Goal: Task Accomplishment & Management: Complete application form

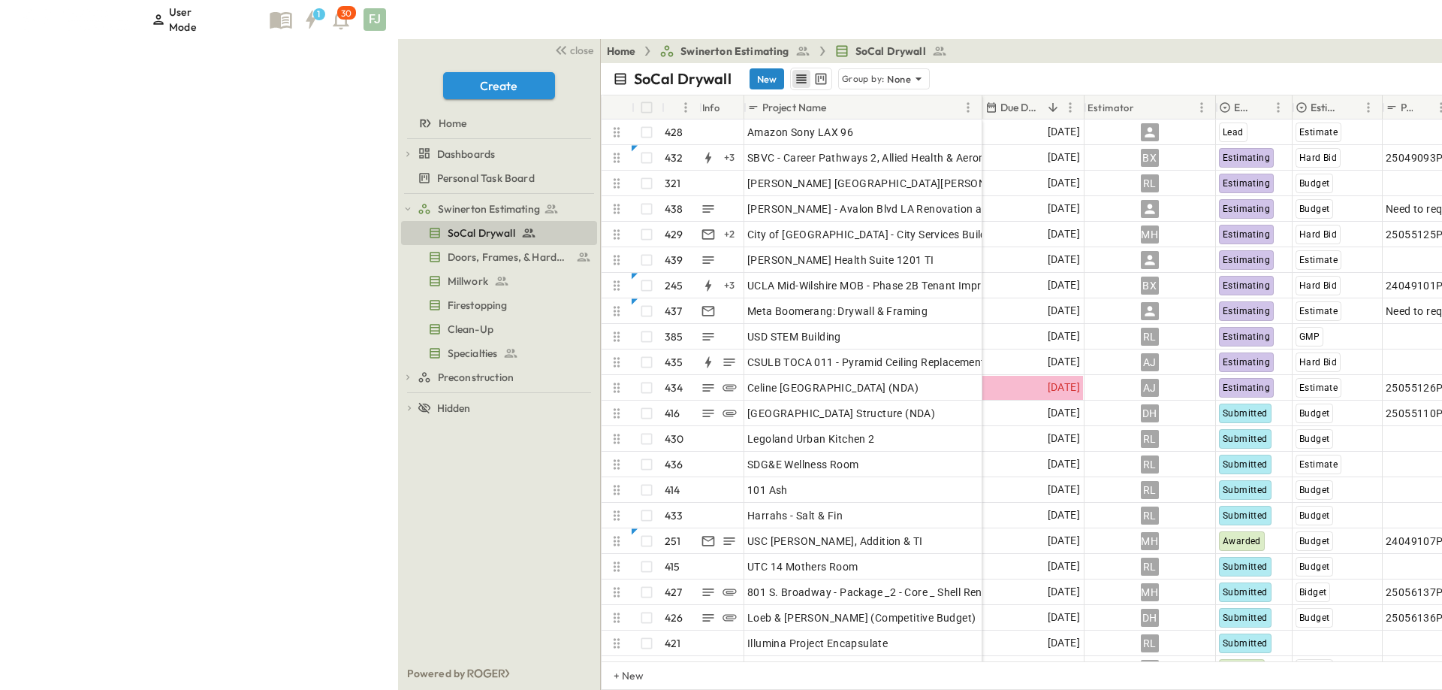
click at [750, 68] on button "New" at bounding box center [767, 78] width 35 height 21
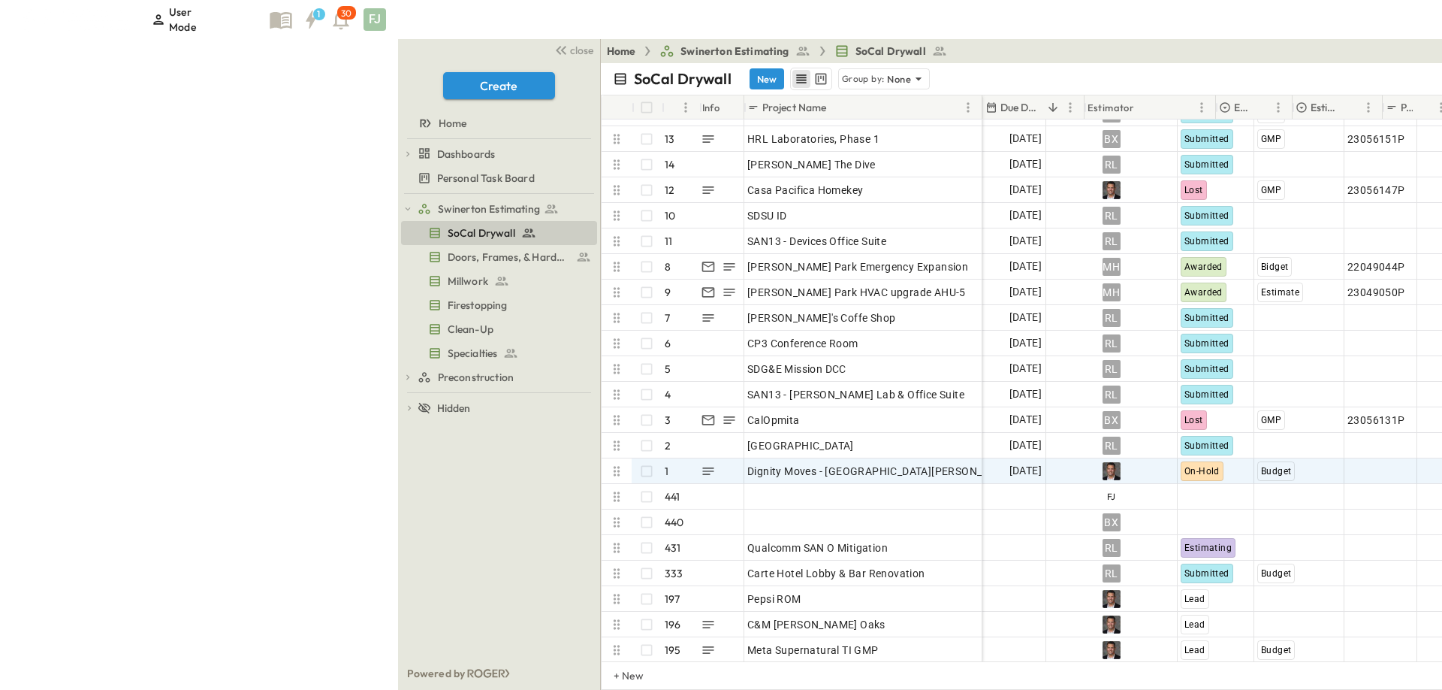
scroll to position [10720, 0]
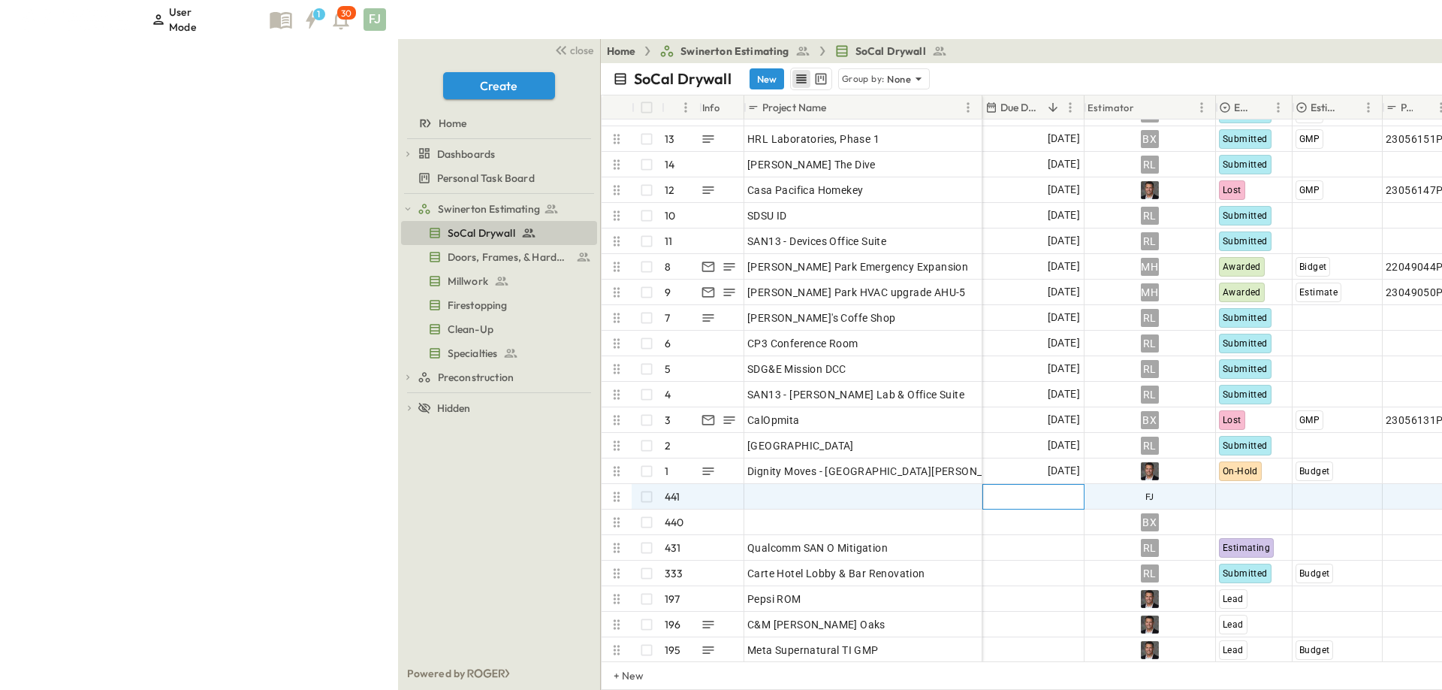
click at [983, 484] on div "Add Date" at bounding box center [1033, 496] width 101 height 24
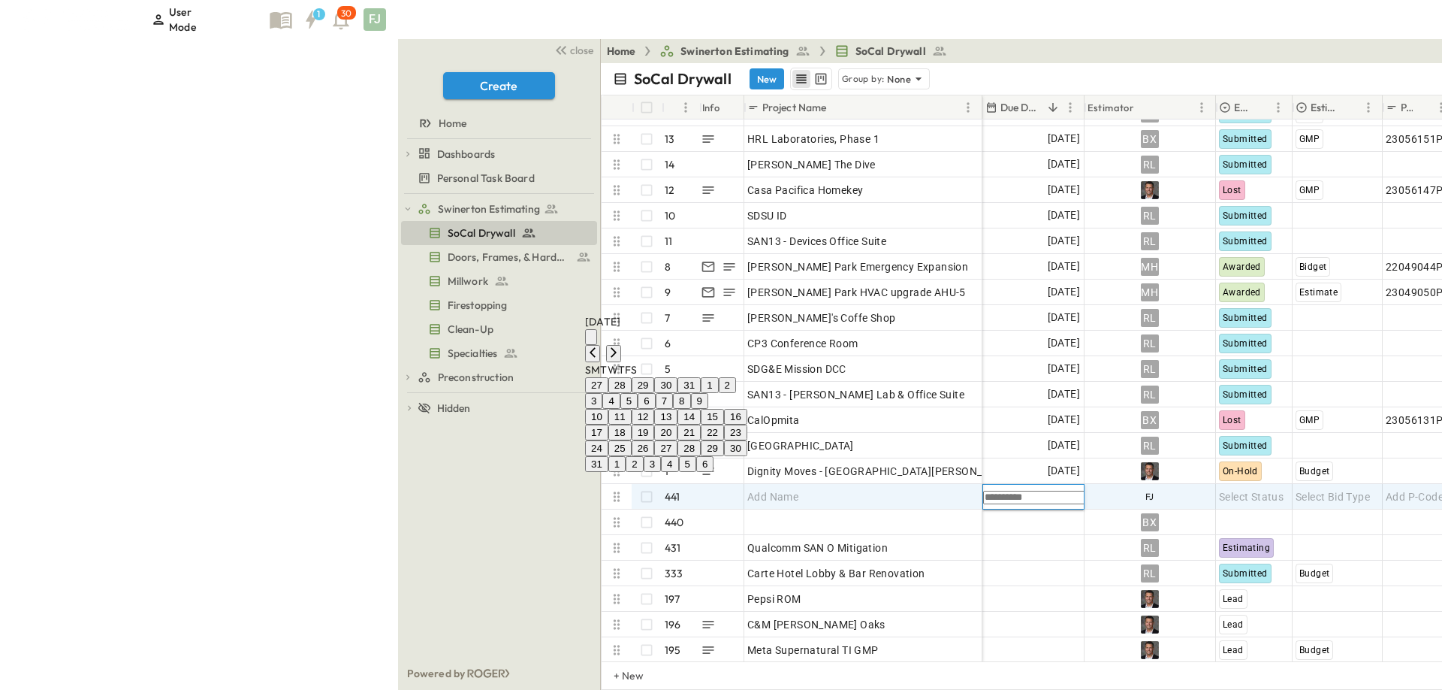
click at [678, 440] on button "27" at bounding box center [665, 448] width 23 height 16
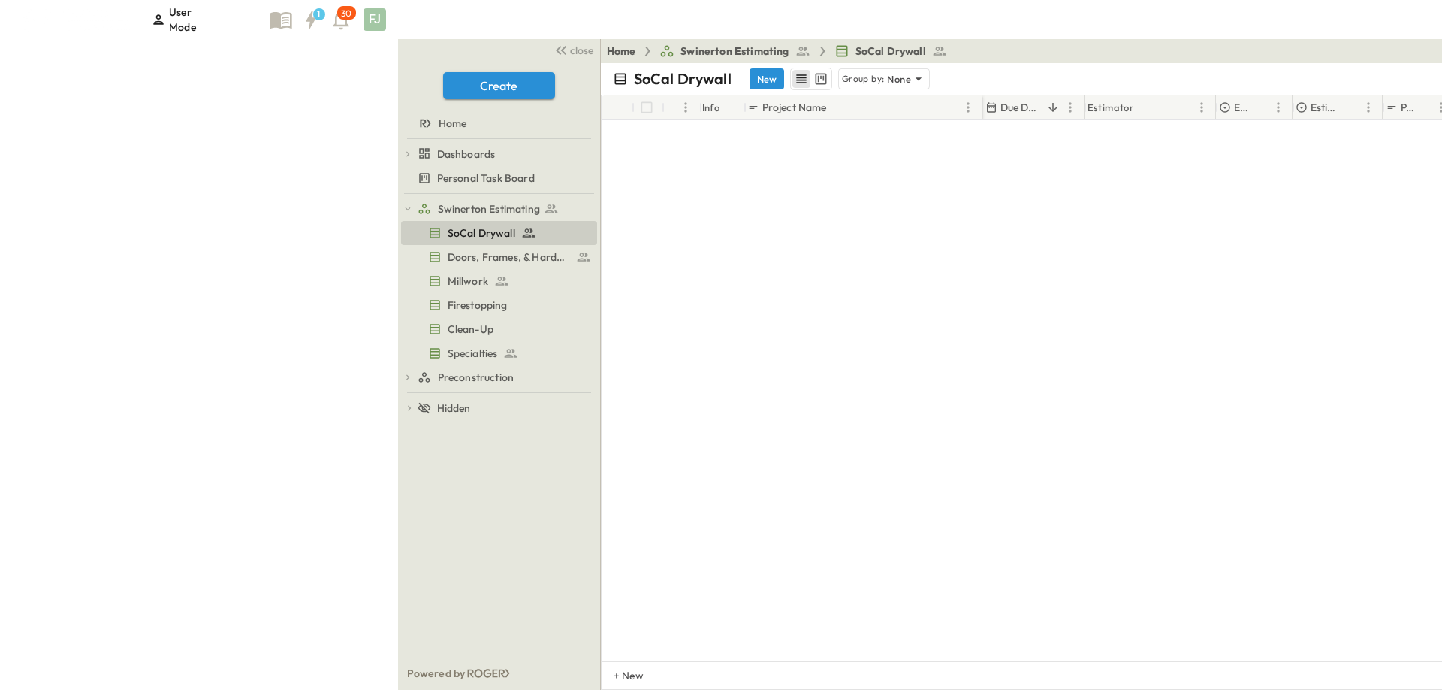
scroll to position [0, 0]
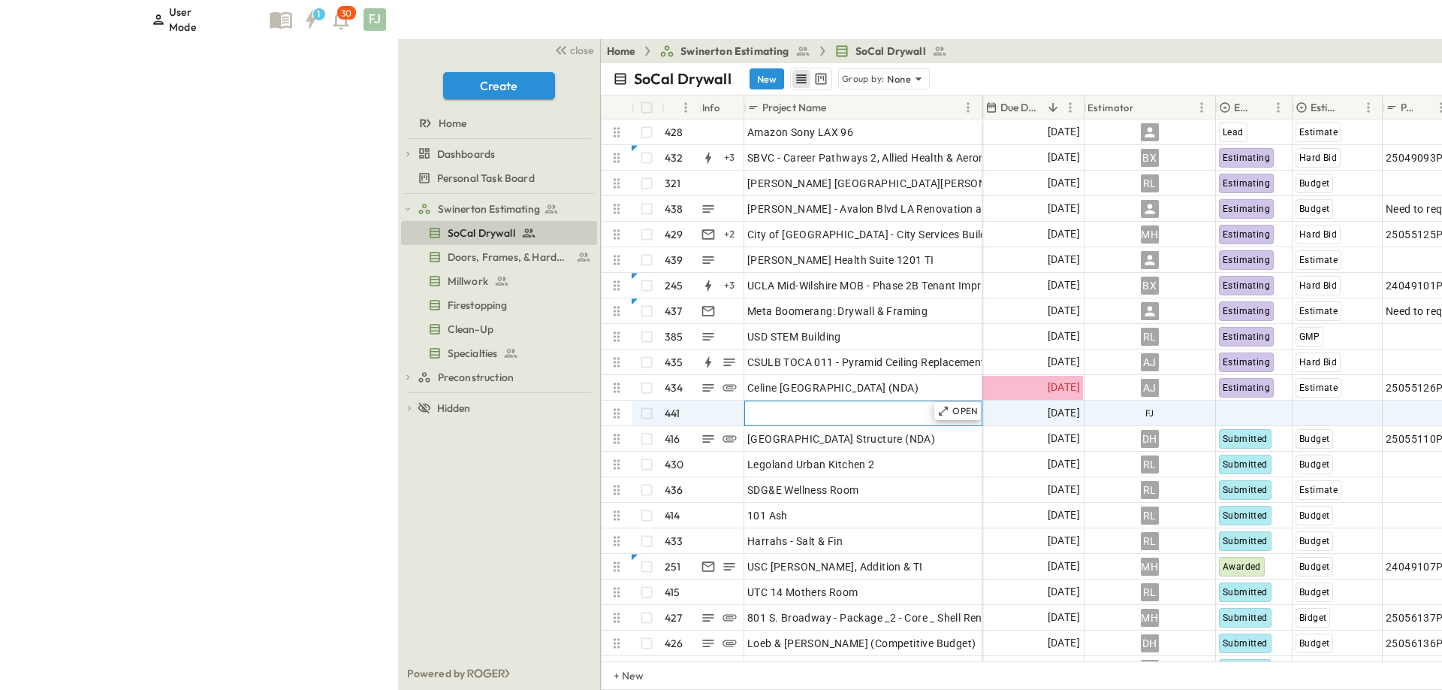
click at [747, 406] on span "Add Name" at bounding box center [772, 413] width 51 height 15
type input "*"
click at [398, 635] on div "Swinerton Estimating SoCal Drywall Doors, Frames, & Hardware Millwork Firestopp…" at bounding box center [499, 425] width 202 height 463
click at [747, 403] on div "Add Name" at bounding box center [862, 413] width 231 height 21
click at [745, 406] on input "text" at bounding box center [800, 414] width 110 height 17
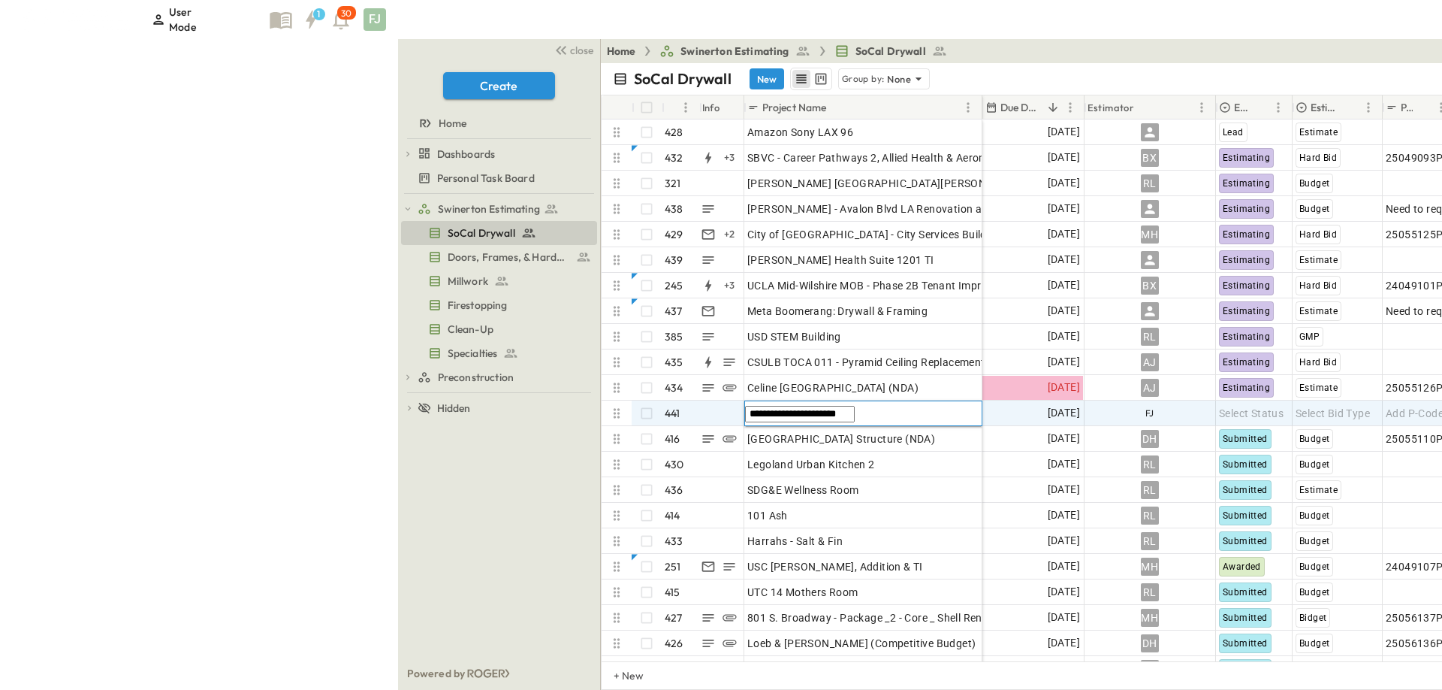
type input "**********"
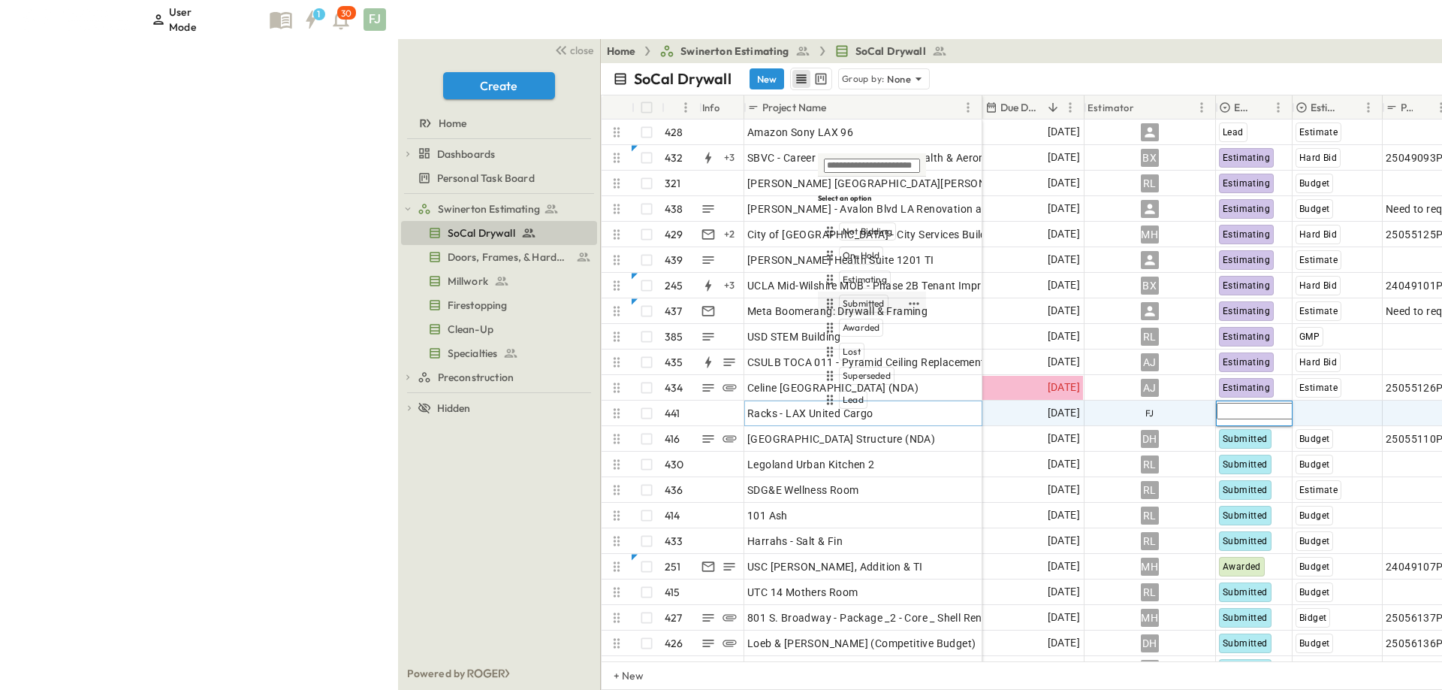
click at [880, 312] on div "Submitted" at bounding box center [863, 303] width 84 height 18
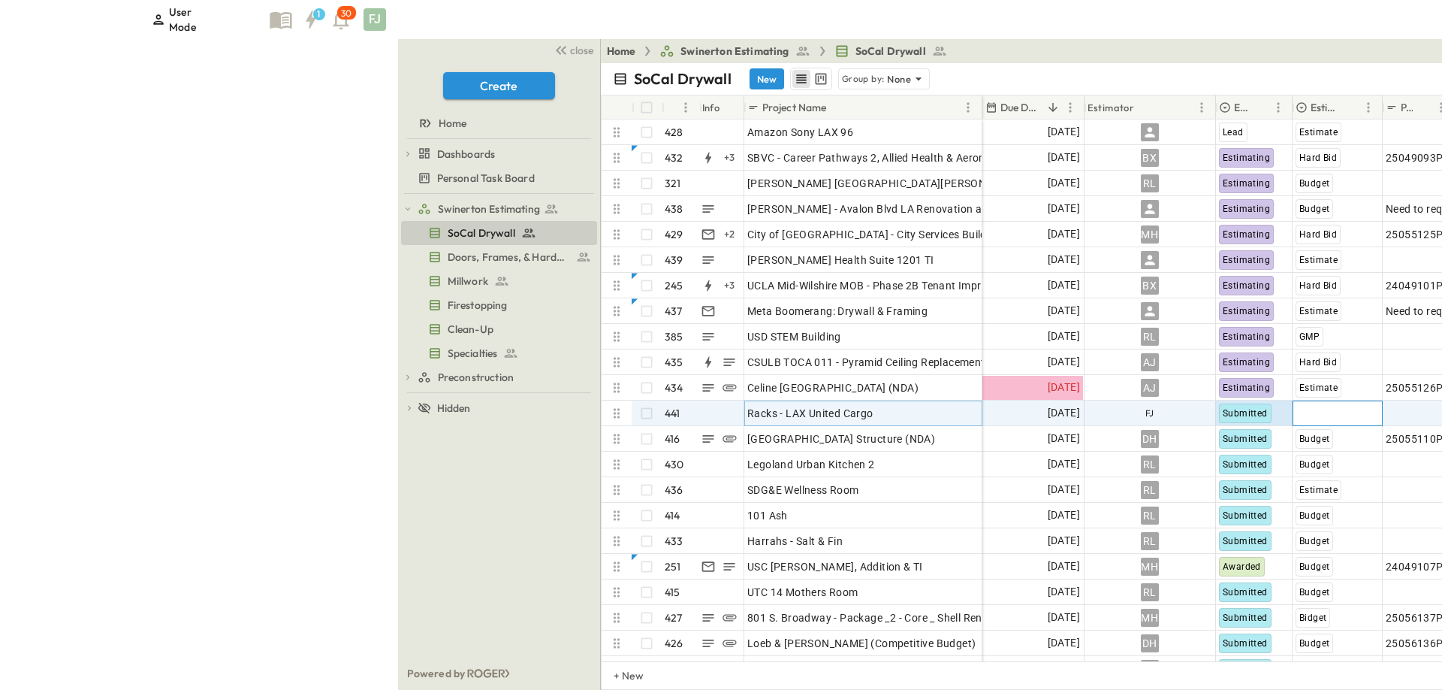
click at [1293, 404] on div "Select Bid Type" at bounding box center [1337, 413] width 89 height 24
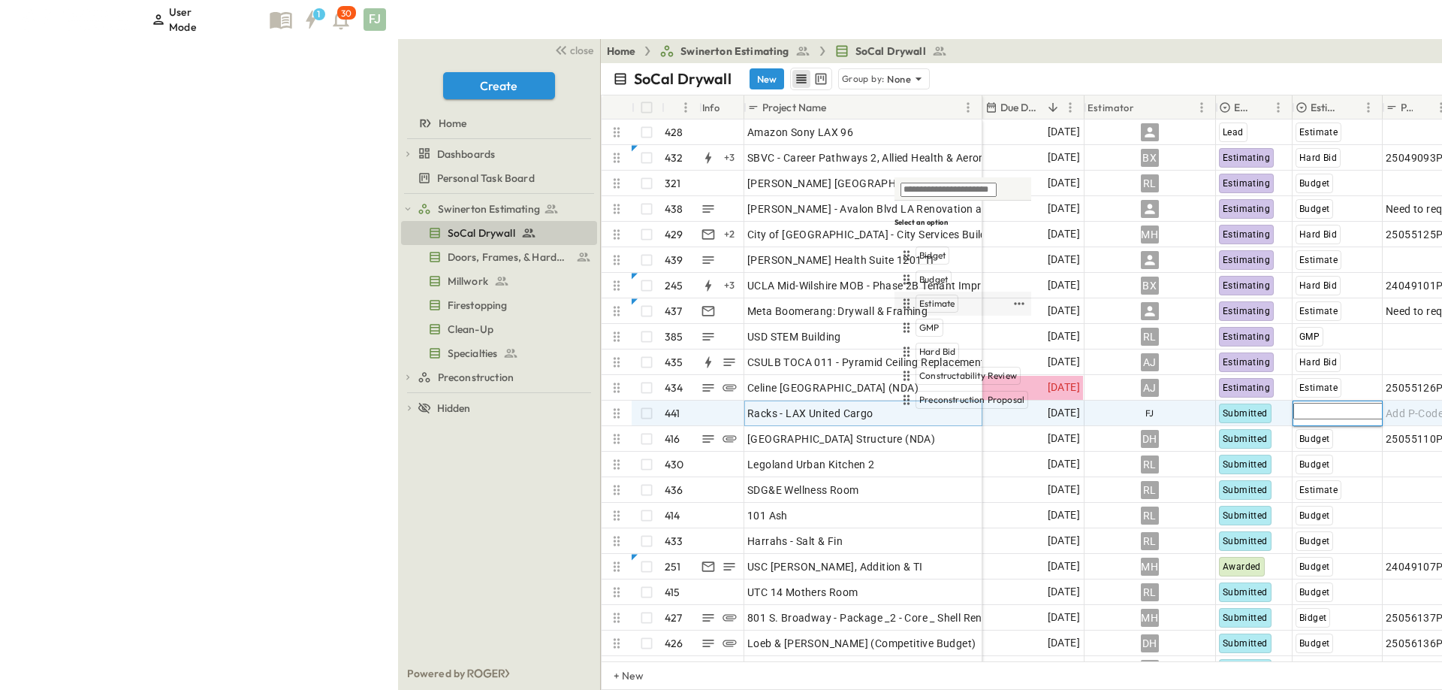
click at [951, 312] on div "Estimate" at bounding box center [954, 303] width 113 height 18
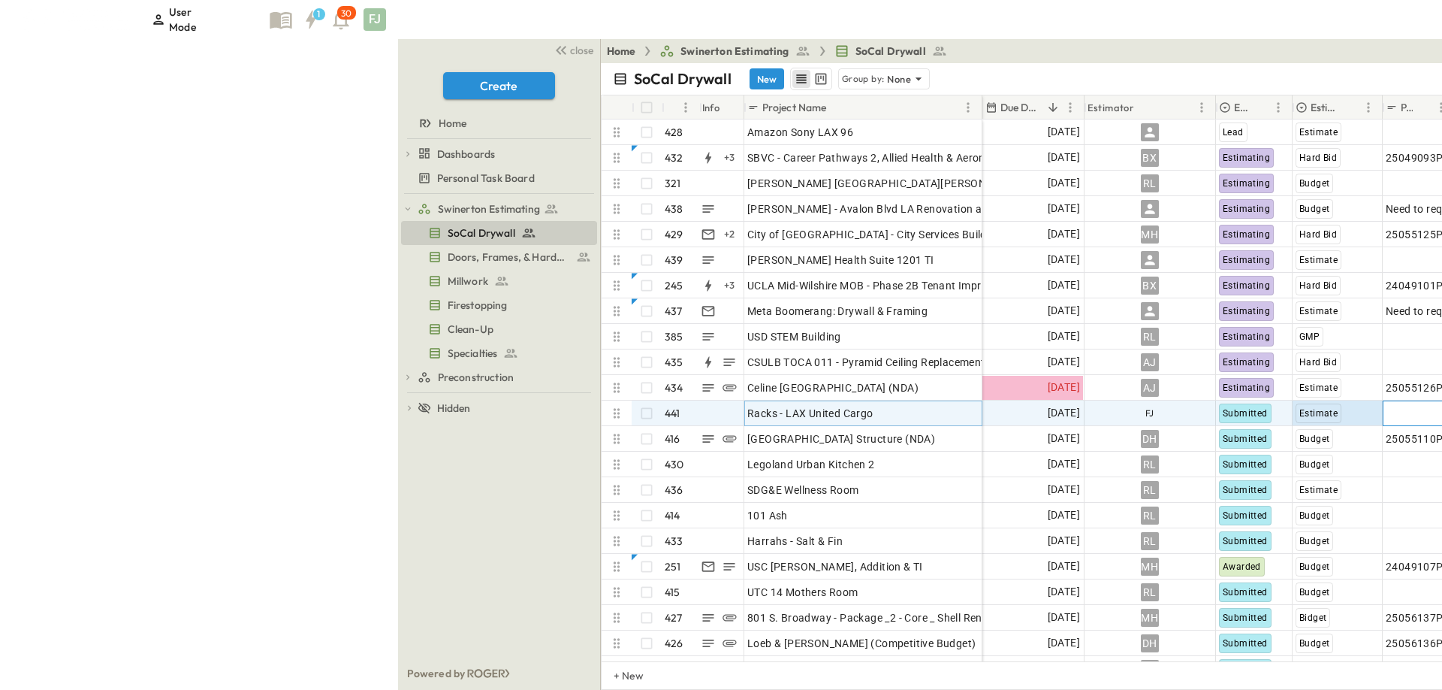
click at [1386, 403] on div "Add P-Code" at bounding box center [1418, 413] width 65 height 21
type input "*"
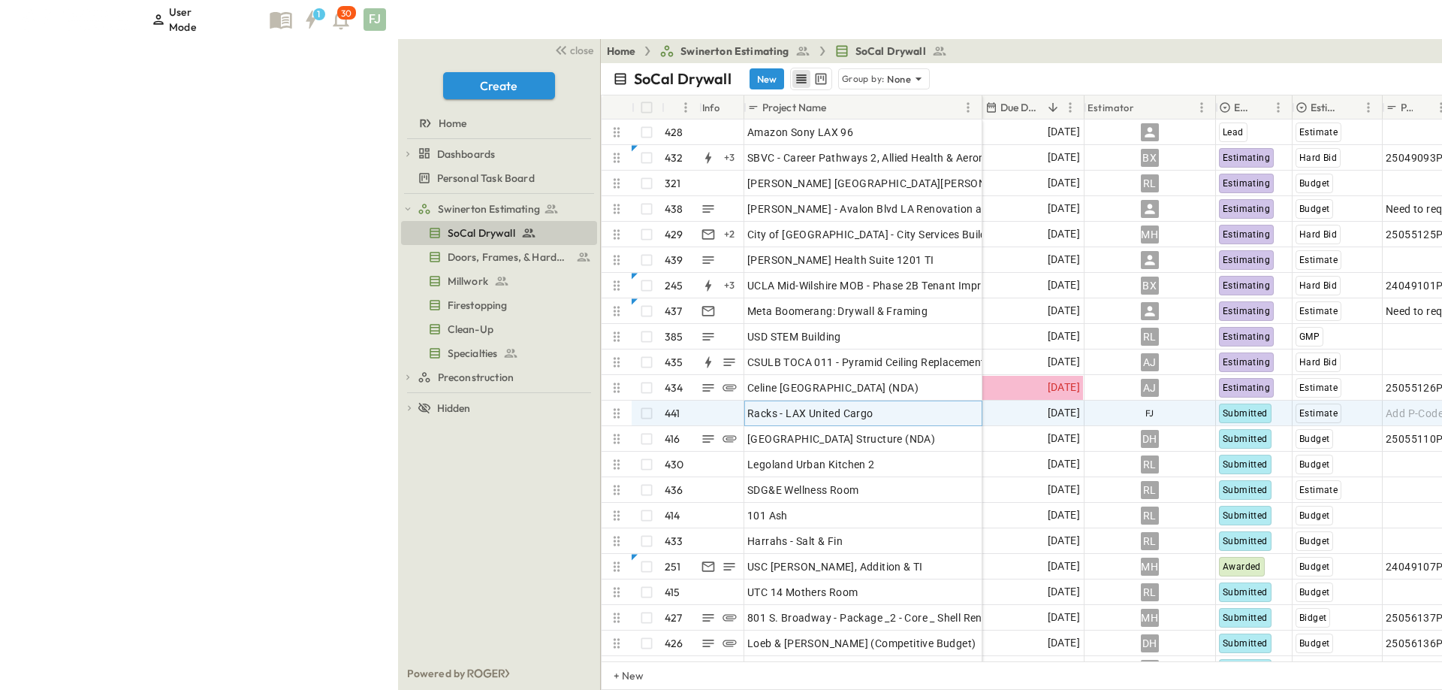
type input "*****"
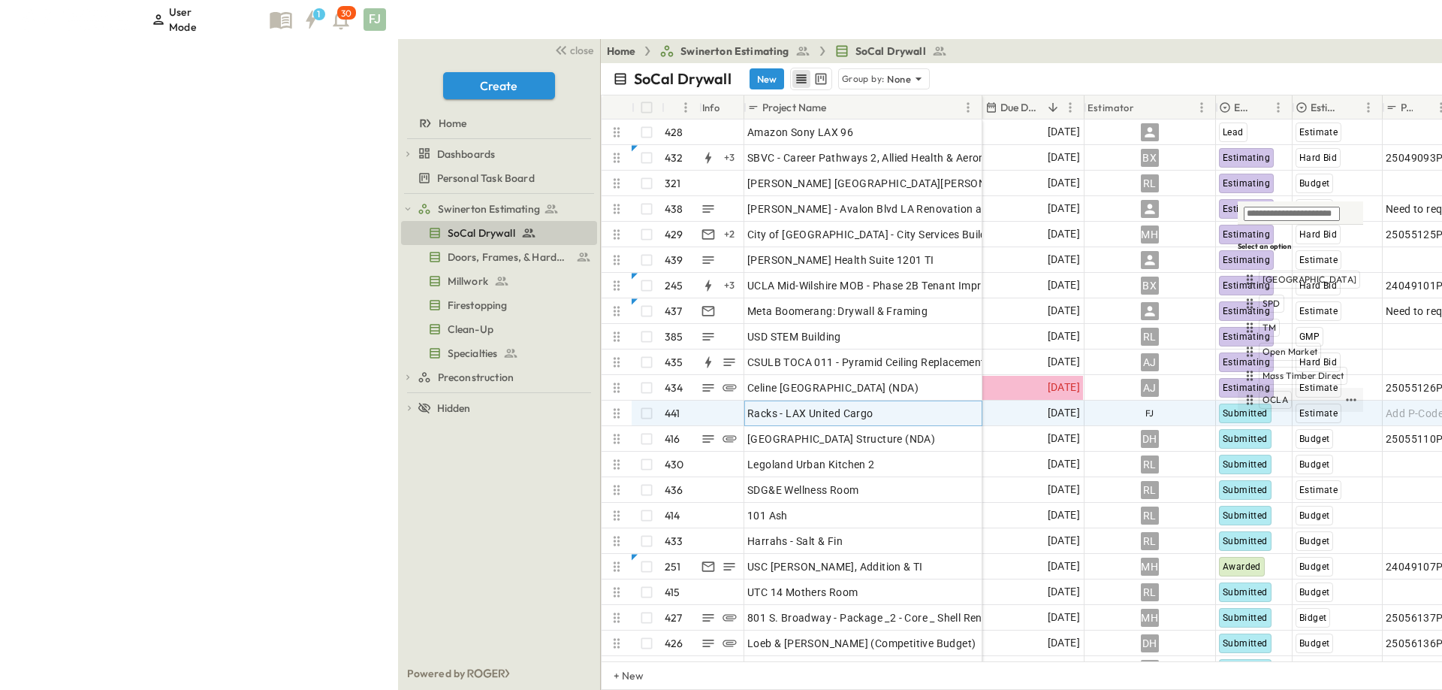
click at [1286, 400] on div "OCLA" at bounding box center [1291, 400] width 101 height 18
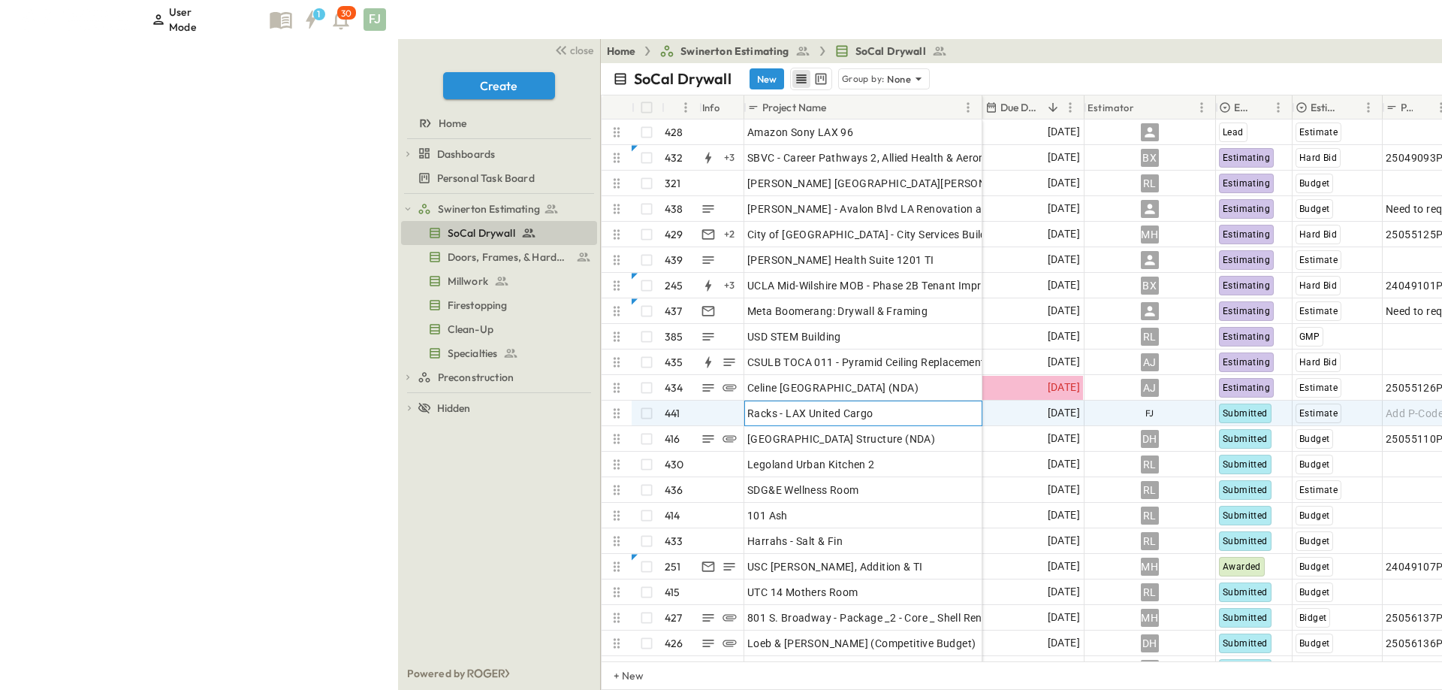
click at [747, 403] on div "Racks - LAX United Cargo" at bounding box center [862, 413] width 231 height 21
type input "**********"
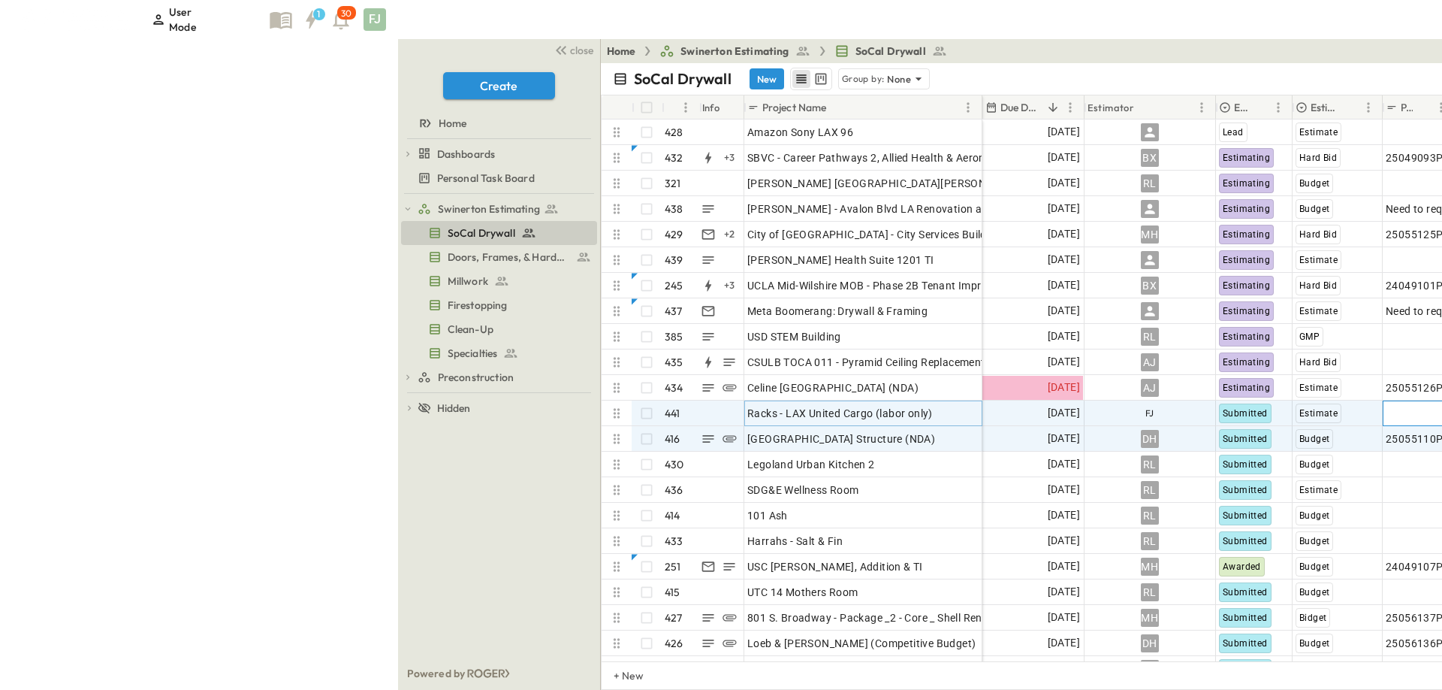
click at [1386, 406] on span "Add P-Code" at bounding box center [1415, 413] width 58 height 15
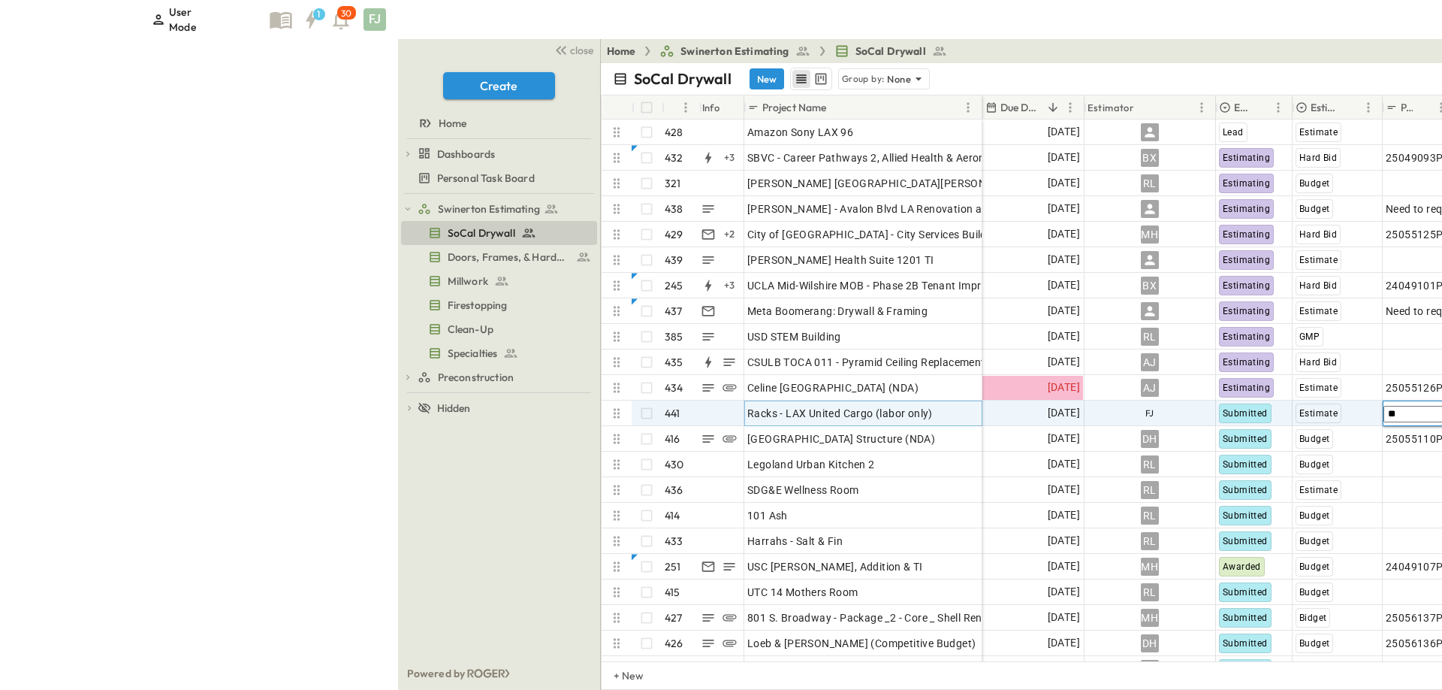
type input "***"
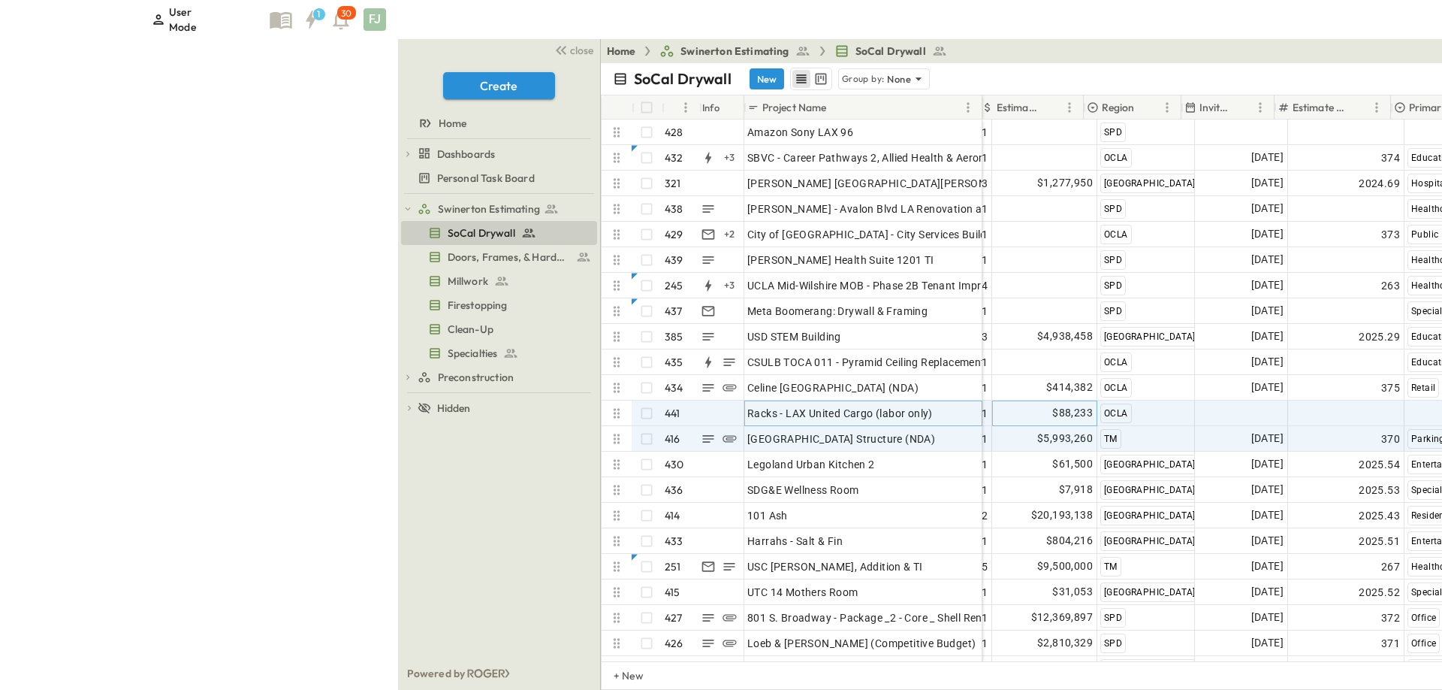
scroll to position [0, 560]
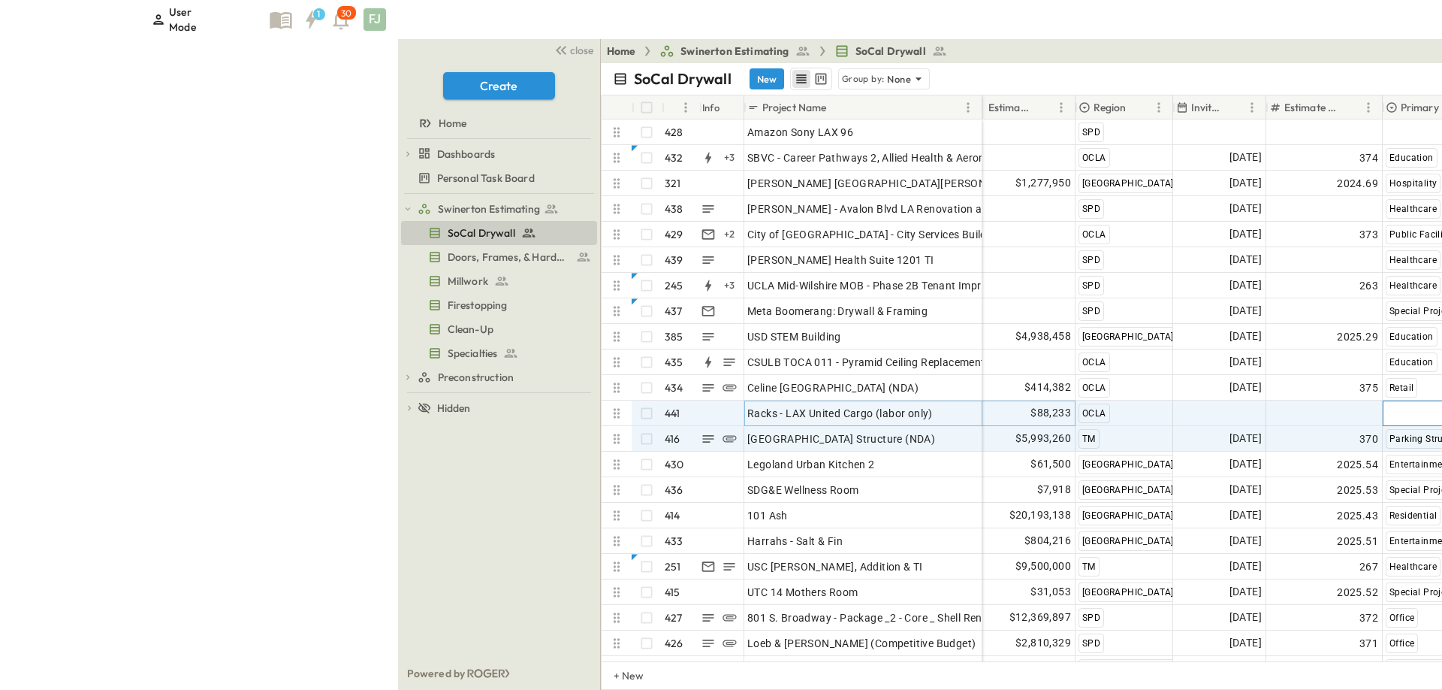
click at [1383, 401] on div "Select Market" at bounding box center [1438, 413] width 111 height 24
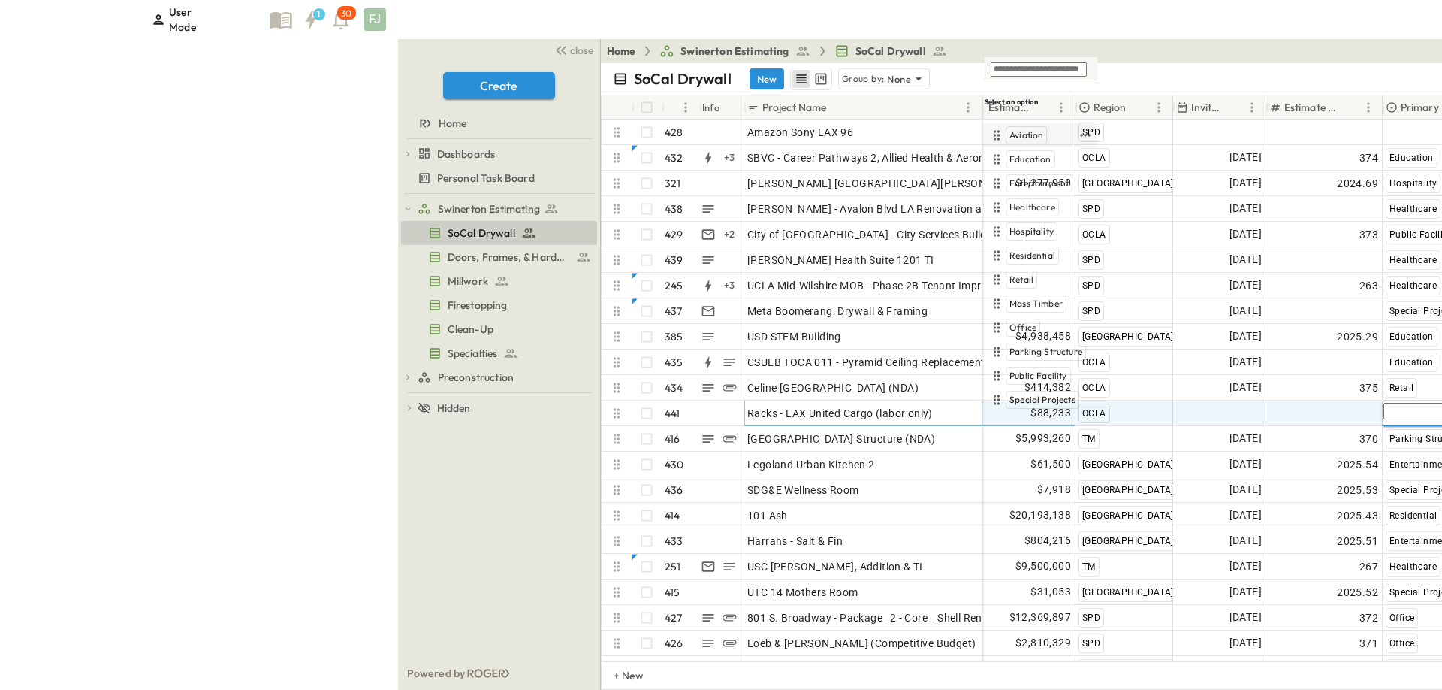
click at [1046, 144] on div "Aviation" at bounding box center [1032, 135] width 89 height 18
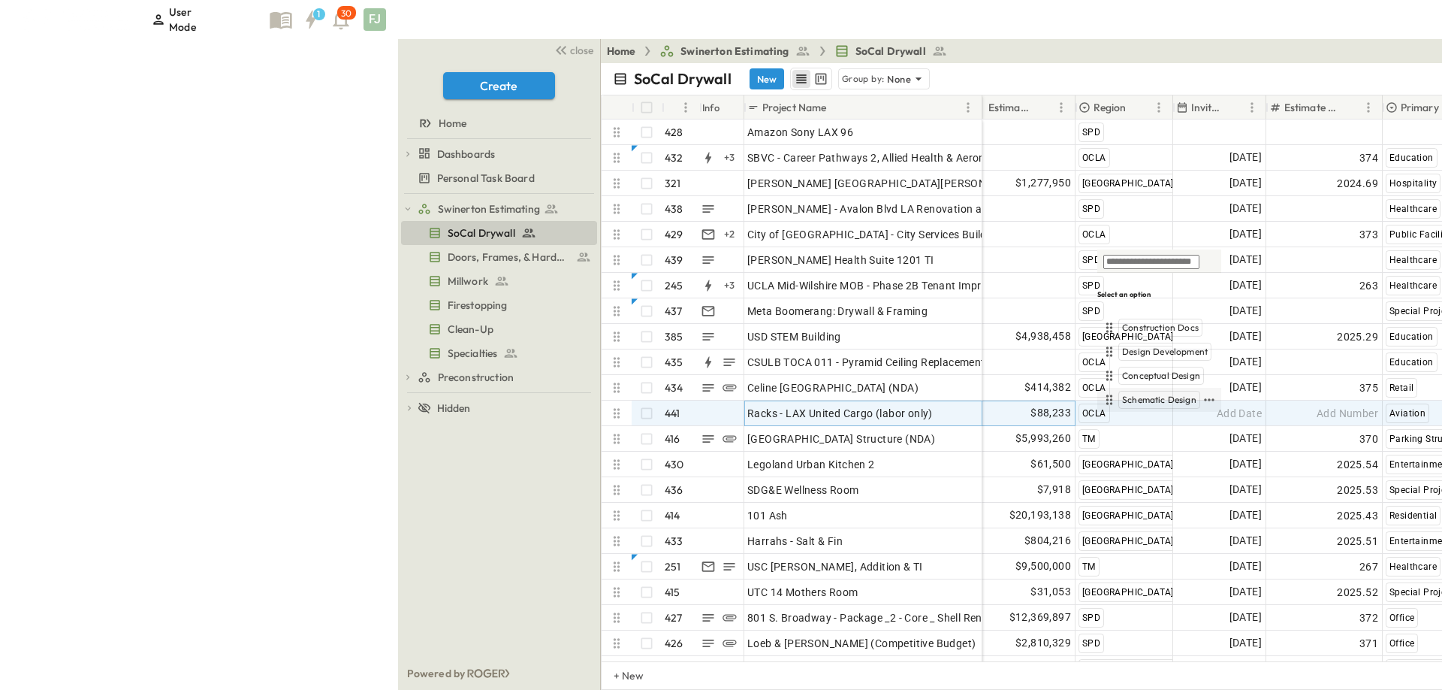
click at [1164, 403] on div "Schematic Design" at bounding box center [1159, 400] width 82 height 18
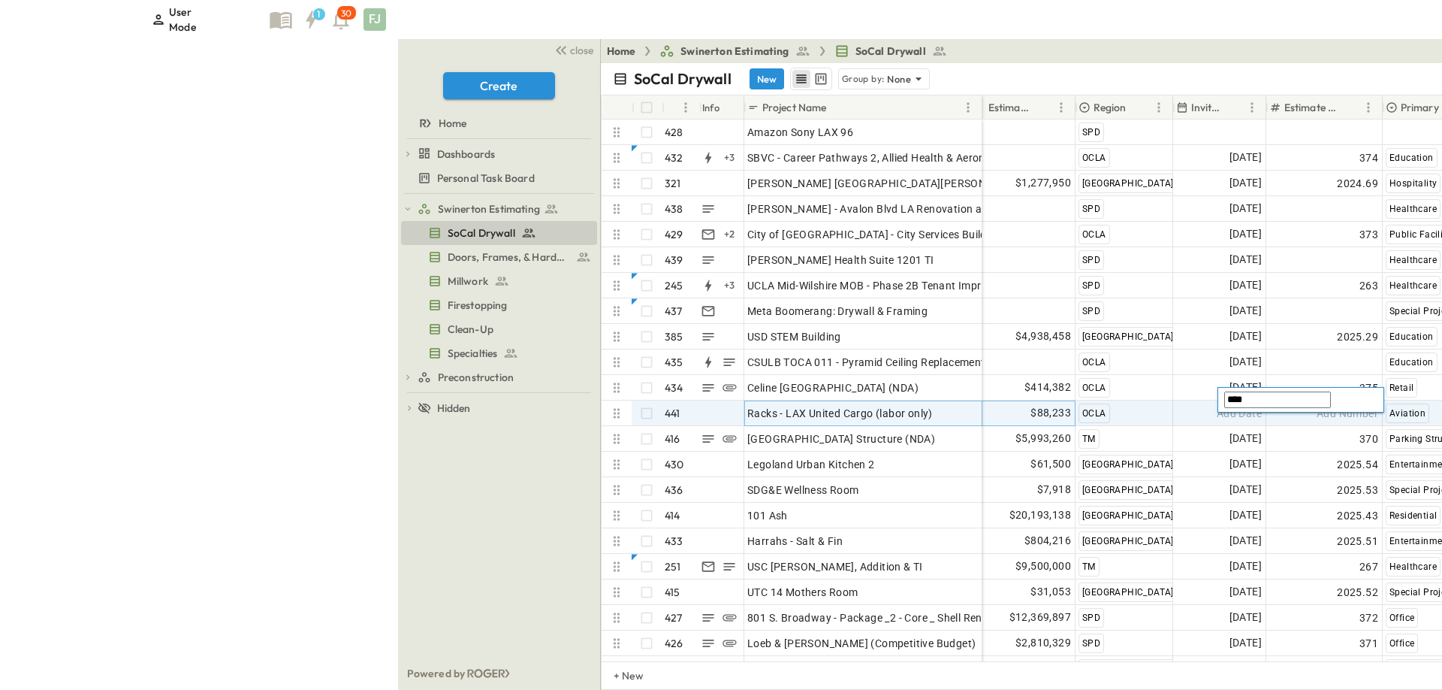
type input "*****"
type input "***"
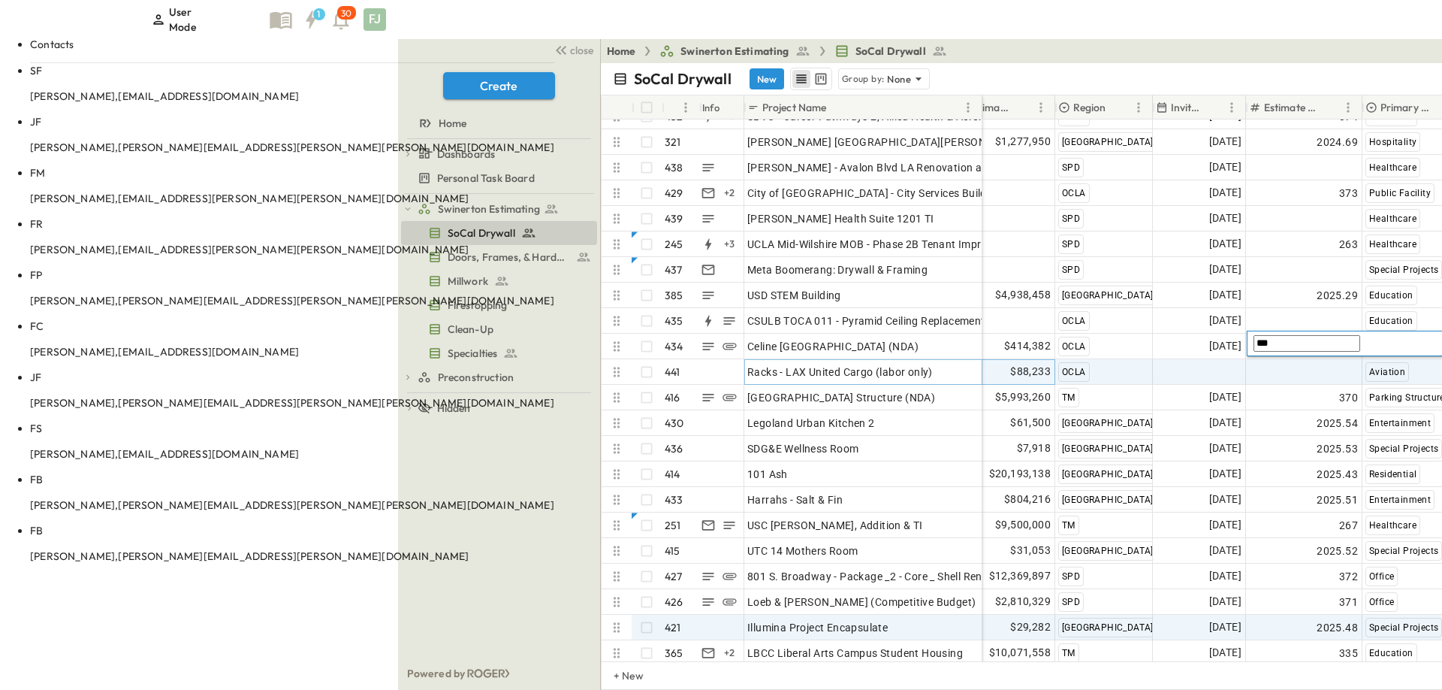
scroll to position [56, 581]
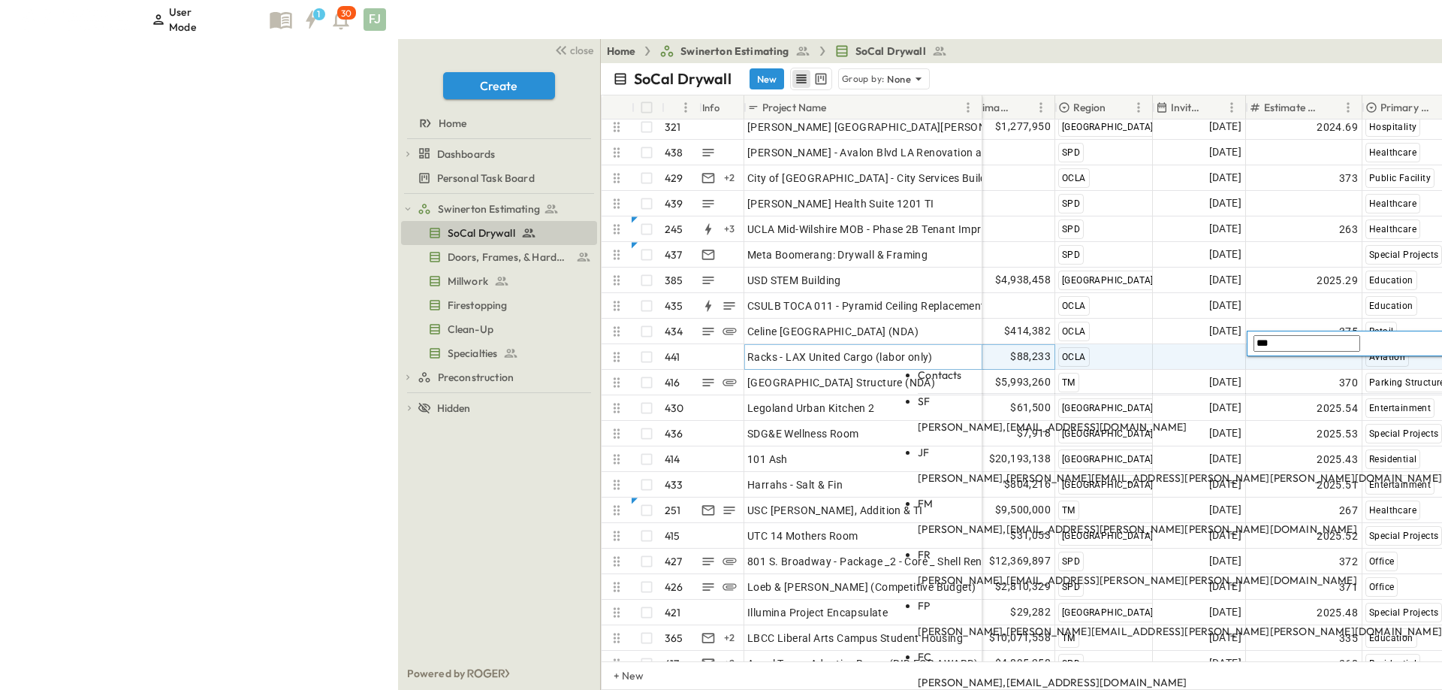
drag, startPoint x: 1418, startPoint y: 398, endPoint x: 1285, endPoint y: 460, distance: 146.8
click at [1285, 460] on body "User Mode Admin Mode 1 30 FJ close Create Home Dashboards Estimator Utilization…" at bounding box center [721, 345] width 1442 height 690
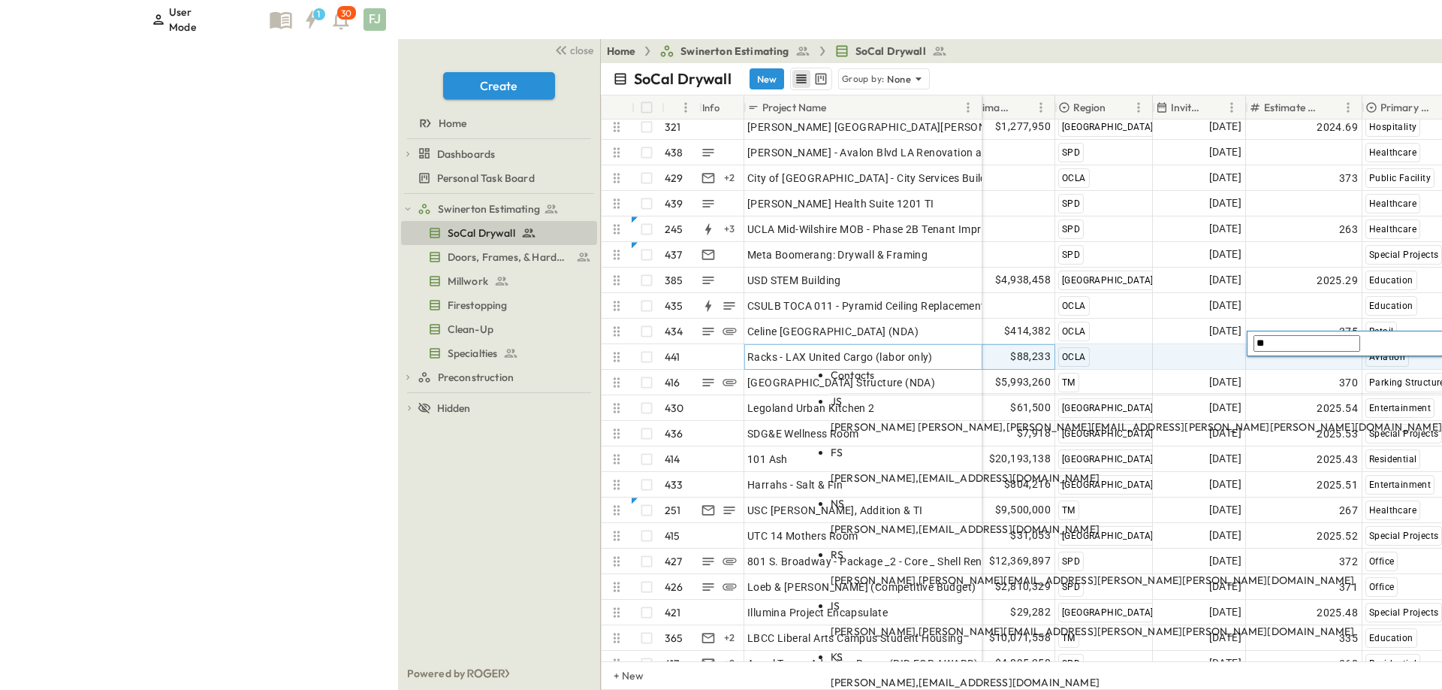
type input "*"
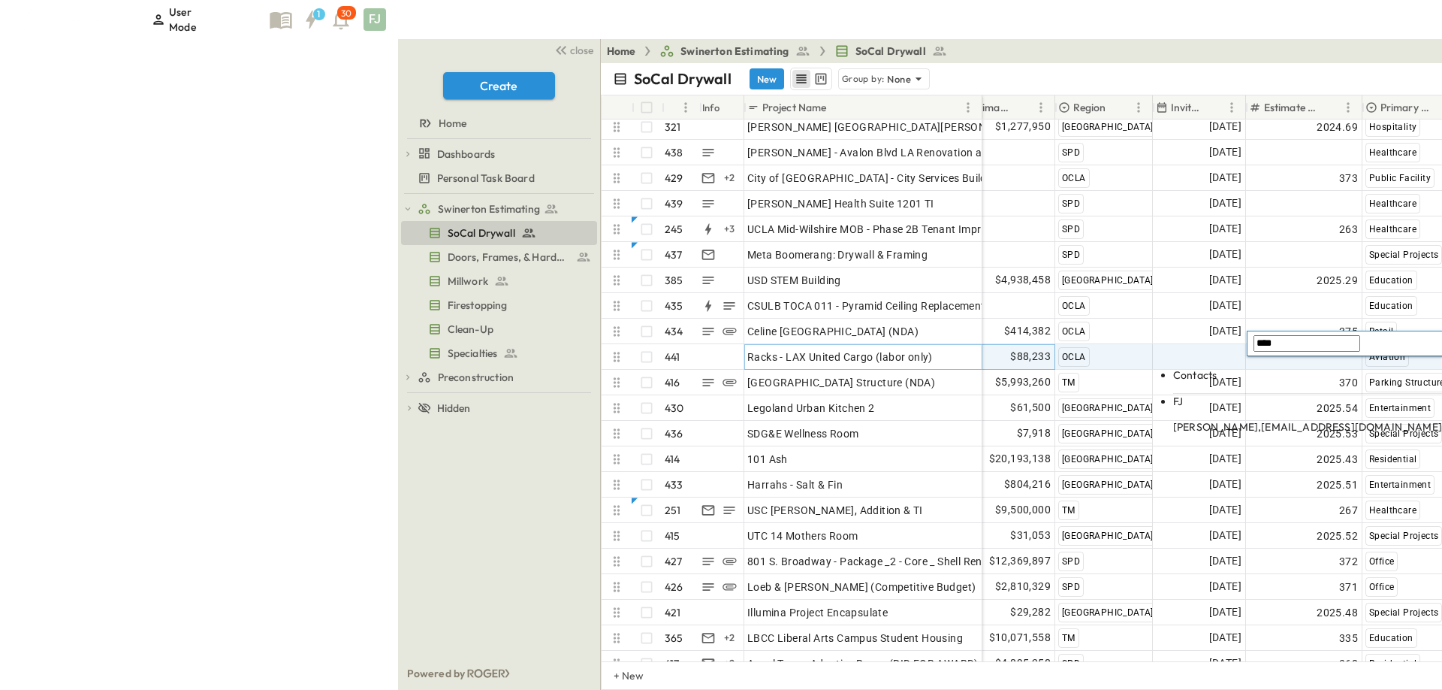
type input "****"
click at [1332, 398] on body "User Mode Admin Mode 1 30 FJ close Create Home Dashboards Estimator Utilization…" at bounding box center [721, 345] width 1442 height 690
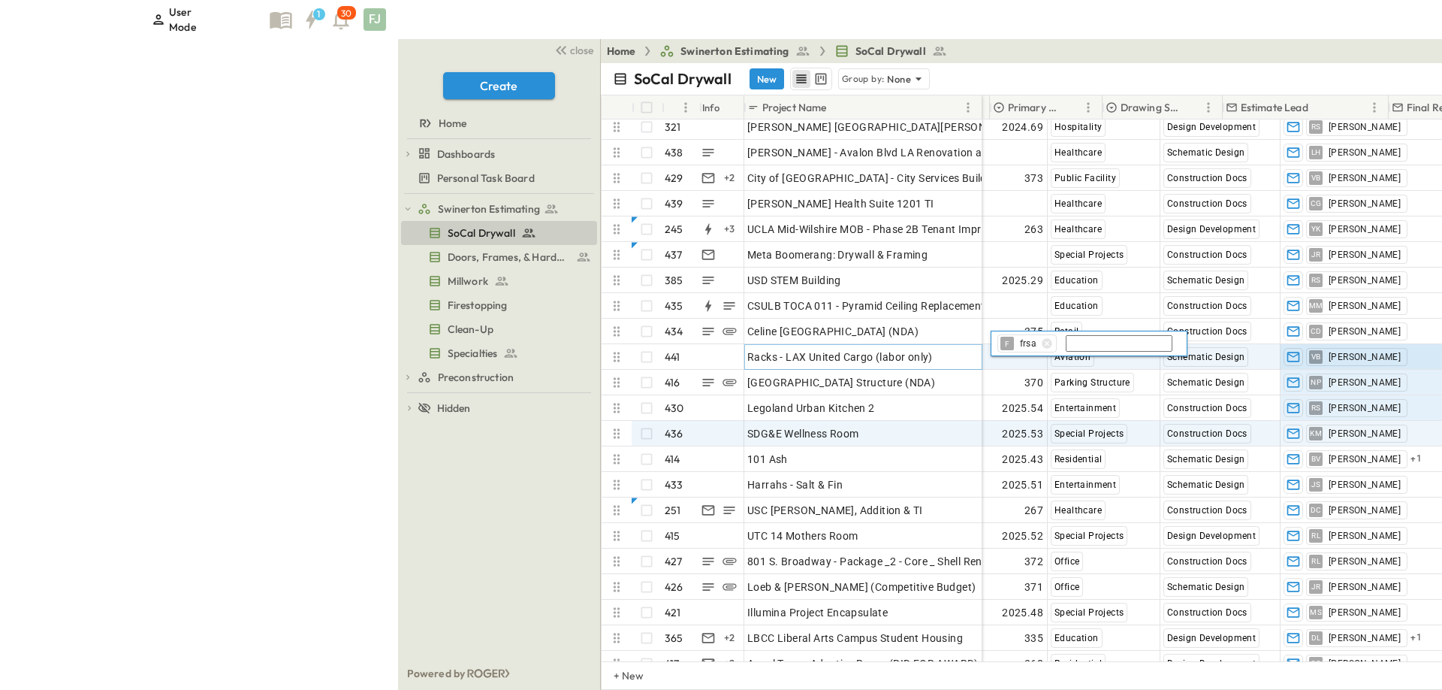
scroll to position [56, 953]
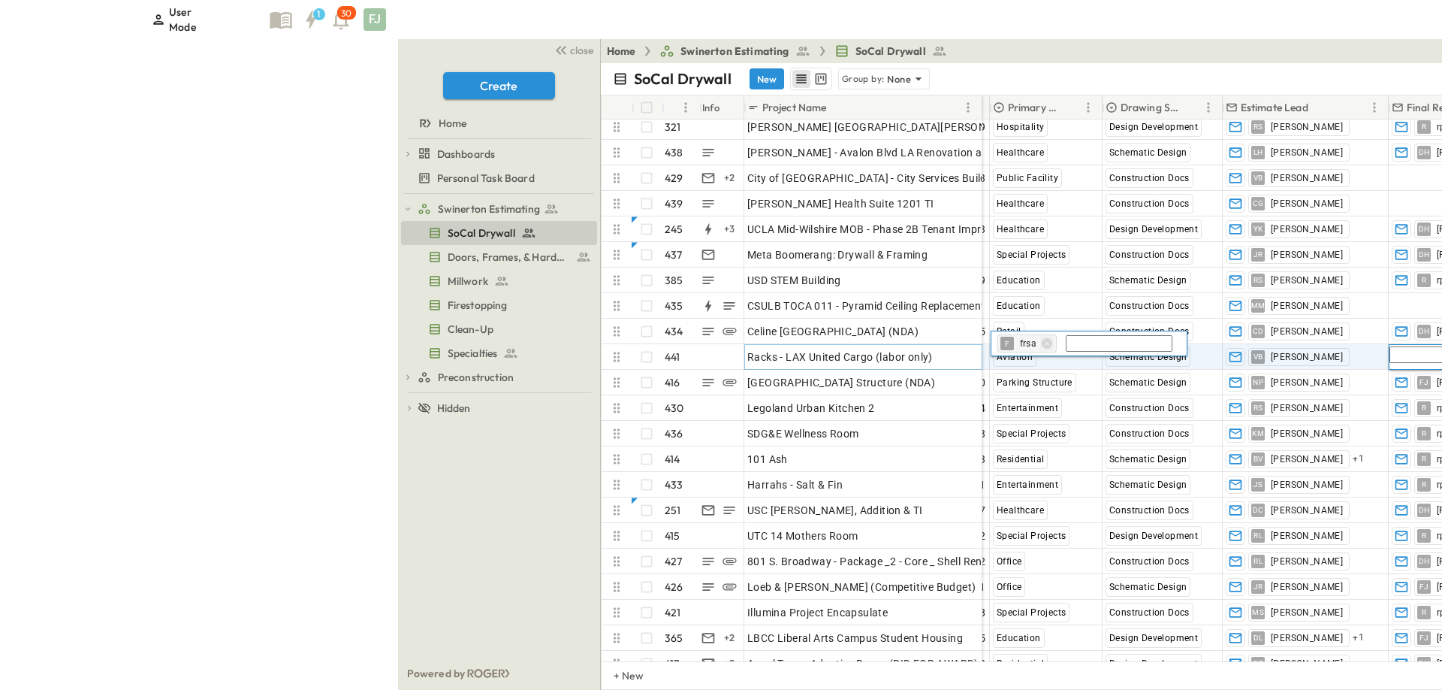
click at [1041, 346] on icon "button" at bounding box center [1047, 343] width 12 height 12
click at [1087, 335] on input "text" at bounding box center [1051, 343] width 107 height 17
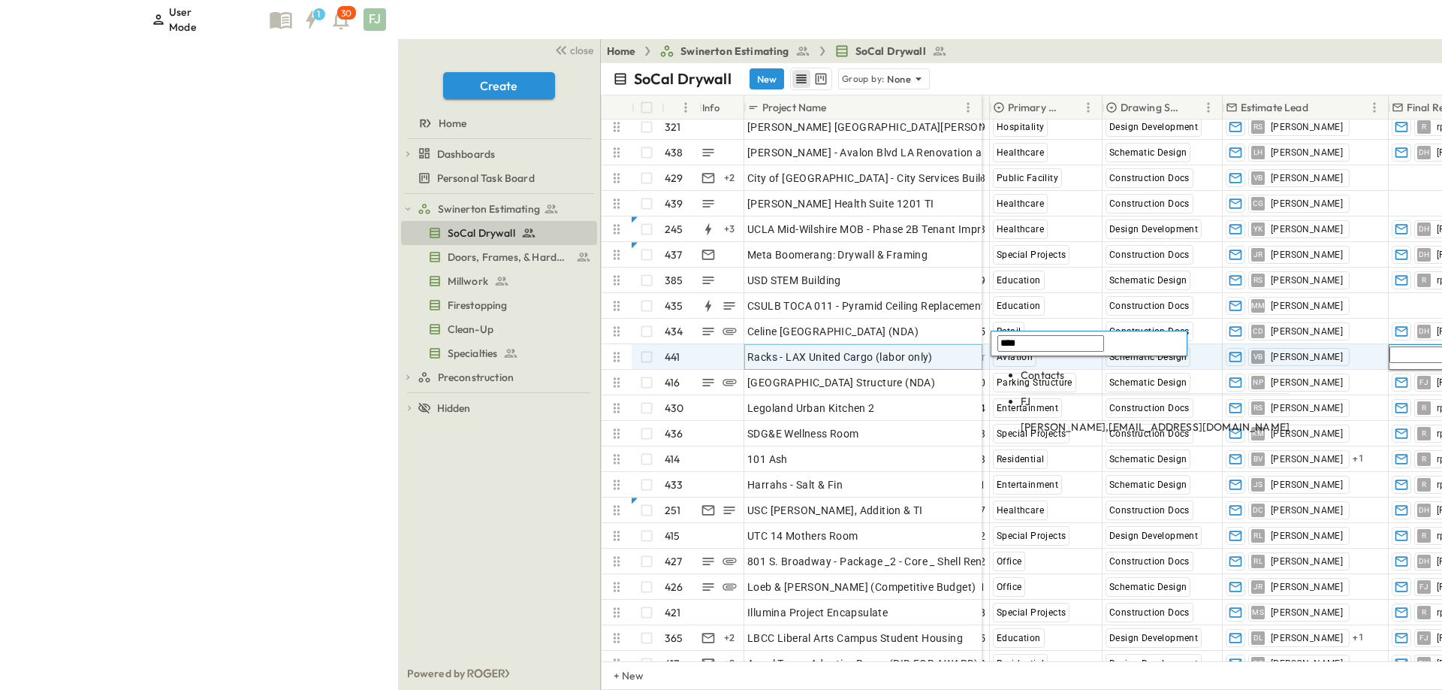
type input "****"
click at [1146, 420] on span "[EMAIL_ADDRESS][DOMAIN_NAME]" at bounding box center [1199, 427] width 181 height 14
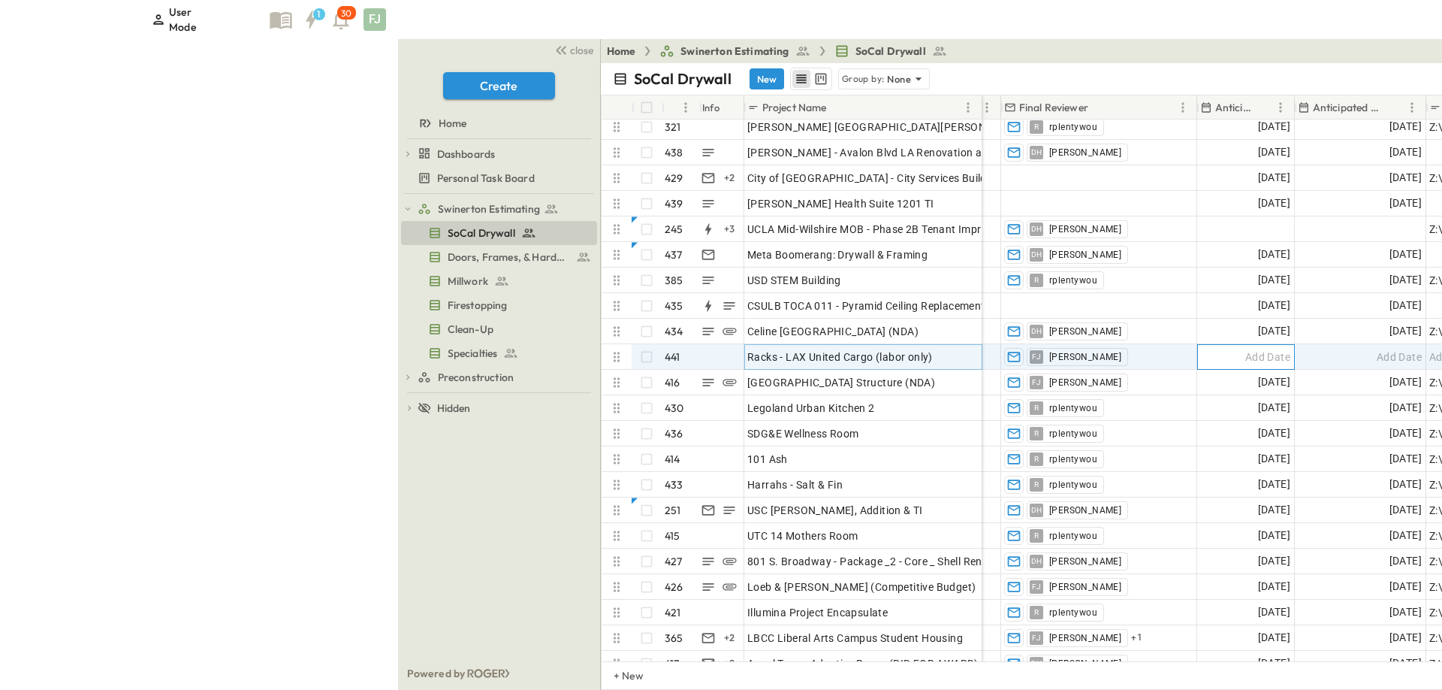
scroll to position [56, 1333]
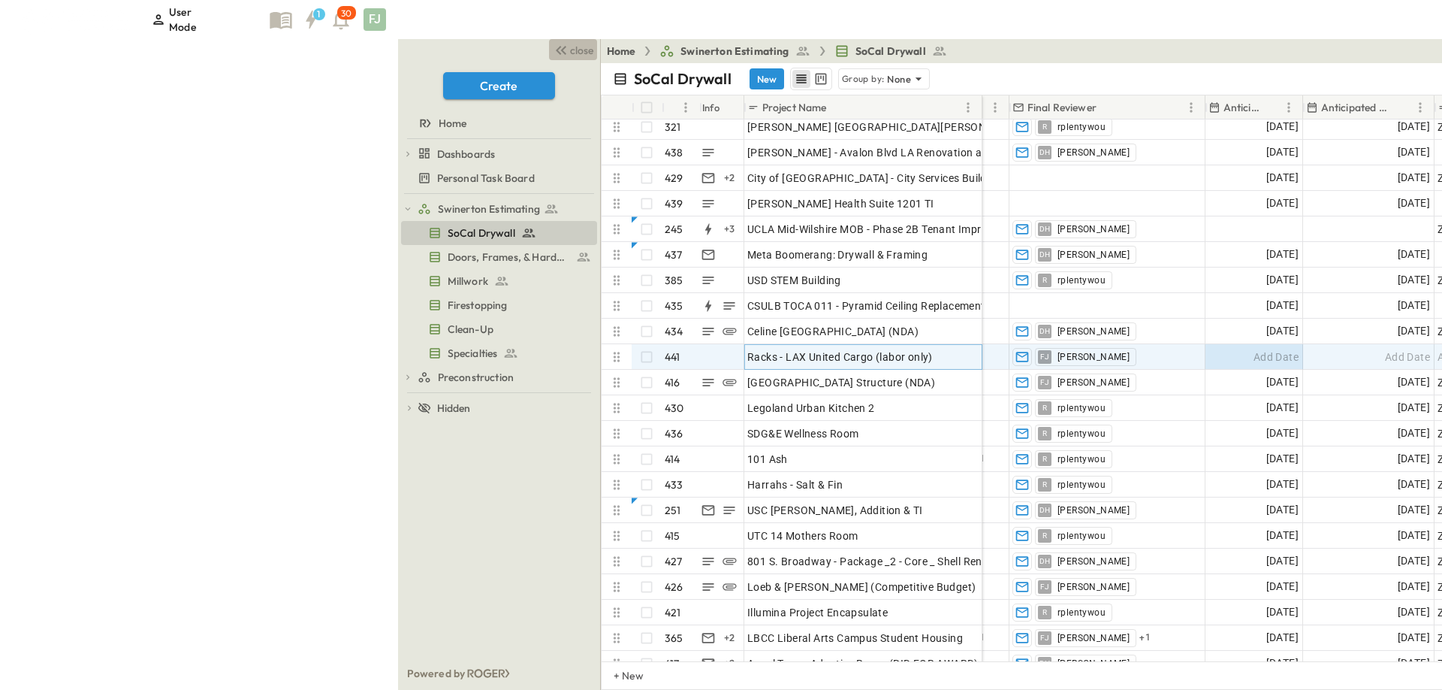
click at [570, 50] on span "close" at bounding box center [581, 50] width 23 height 15
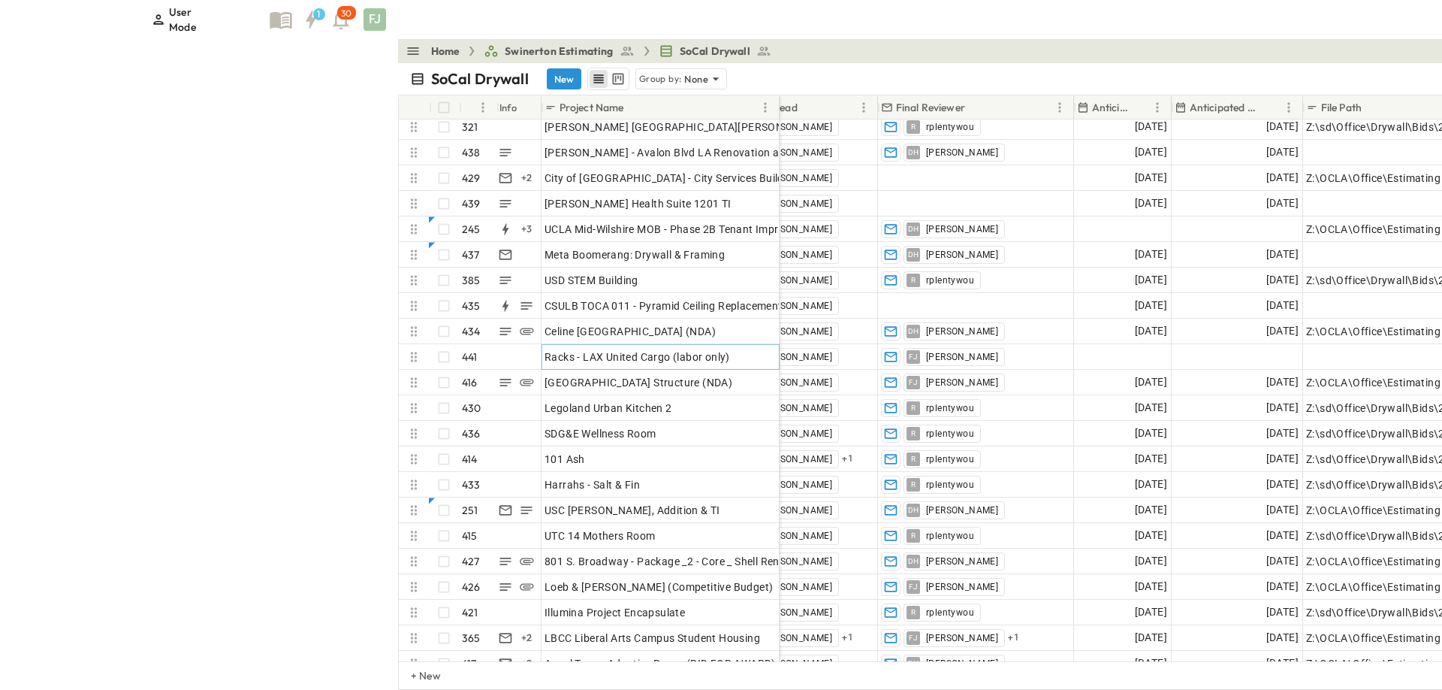
scroll to position [56, 1261]
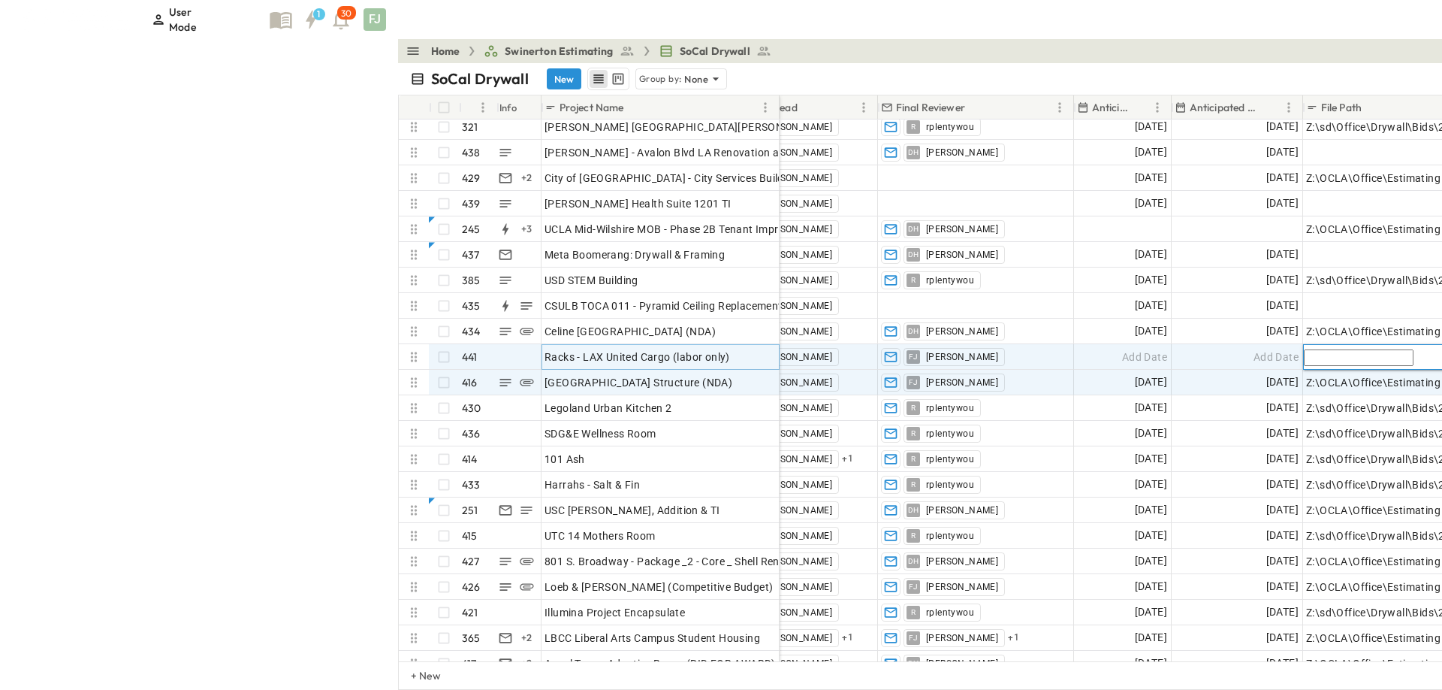
type input "**********"
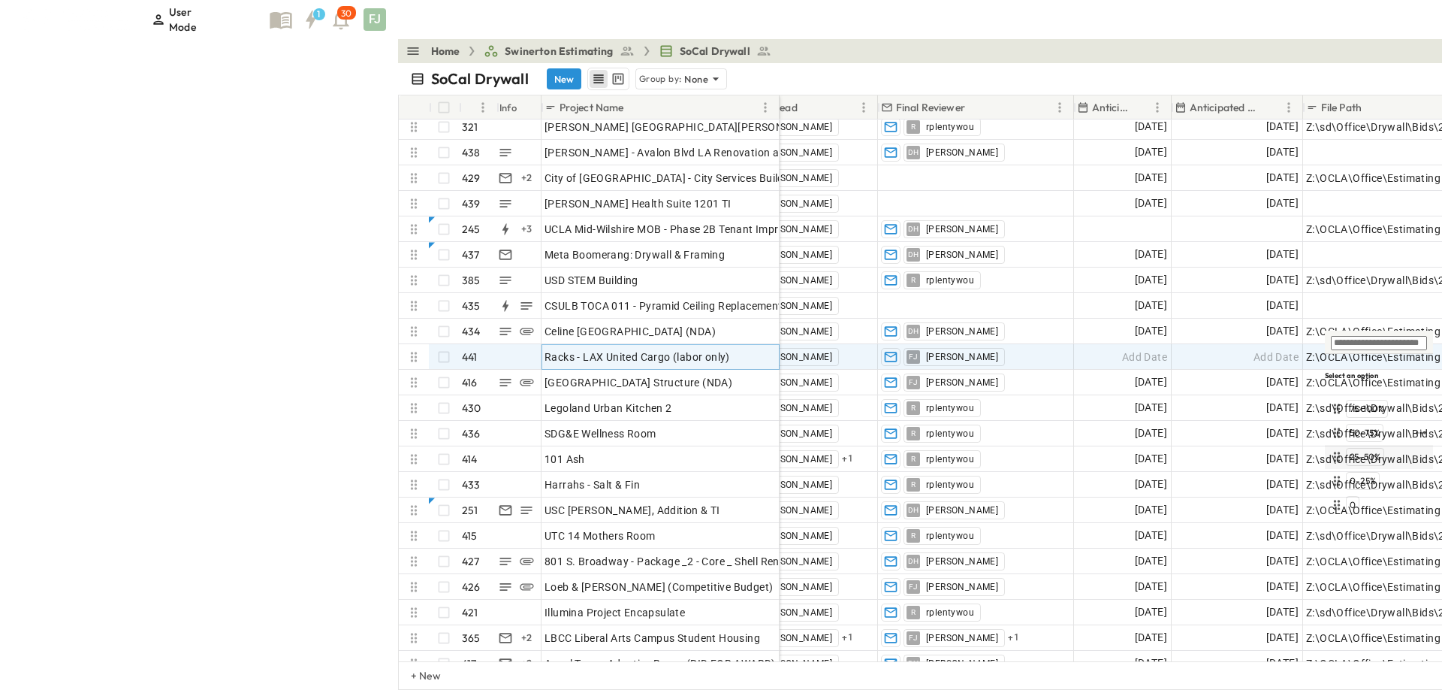
click at [1375, 448] on div "25-50%" at bounding box center [1379, 457] width 102 height 18
click at [1172, 347] on div "Add Date" at bounding box center [1237, 357] width 130 height 24
click at [1074, 345] on div "Add Date" at bounding box center [1122, 357] width 96 height 24
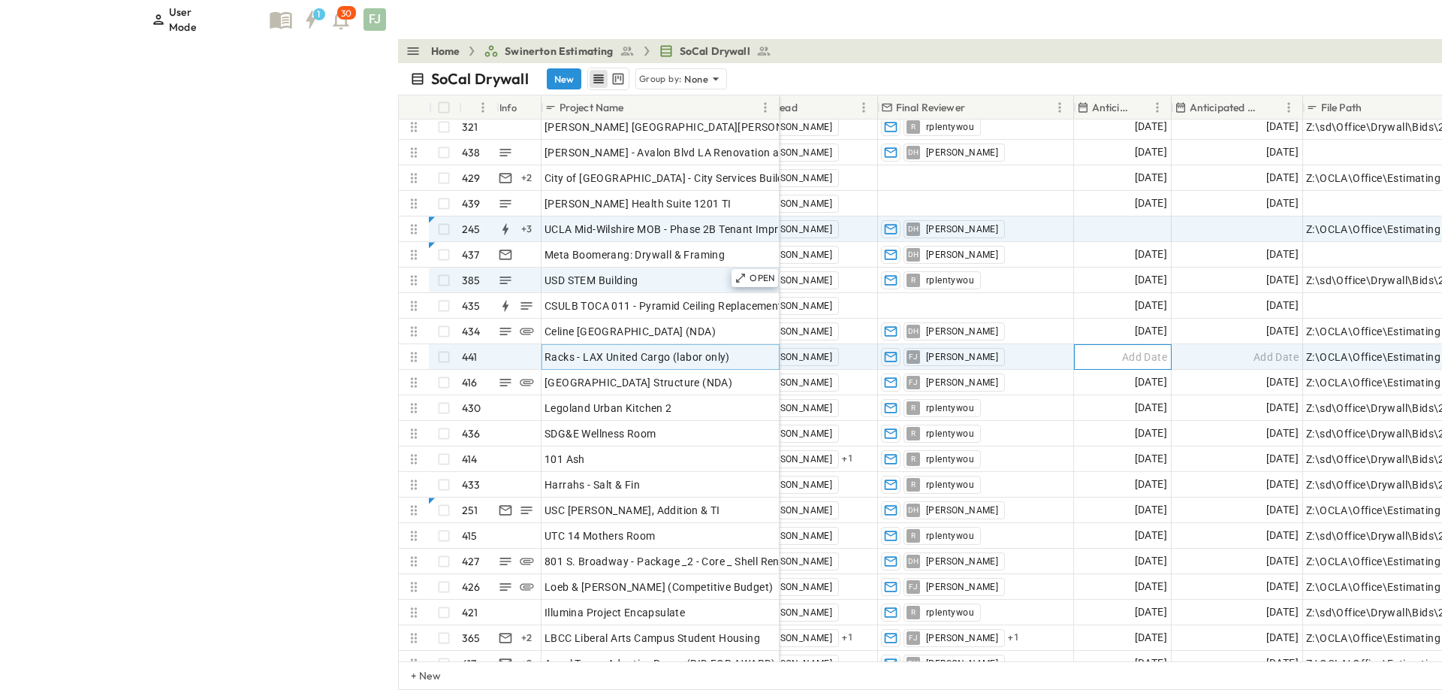
scroll to position [0, 1261]
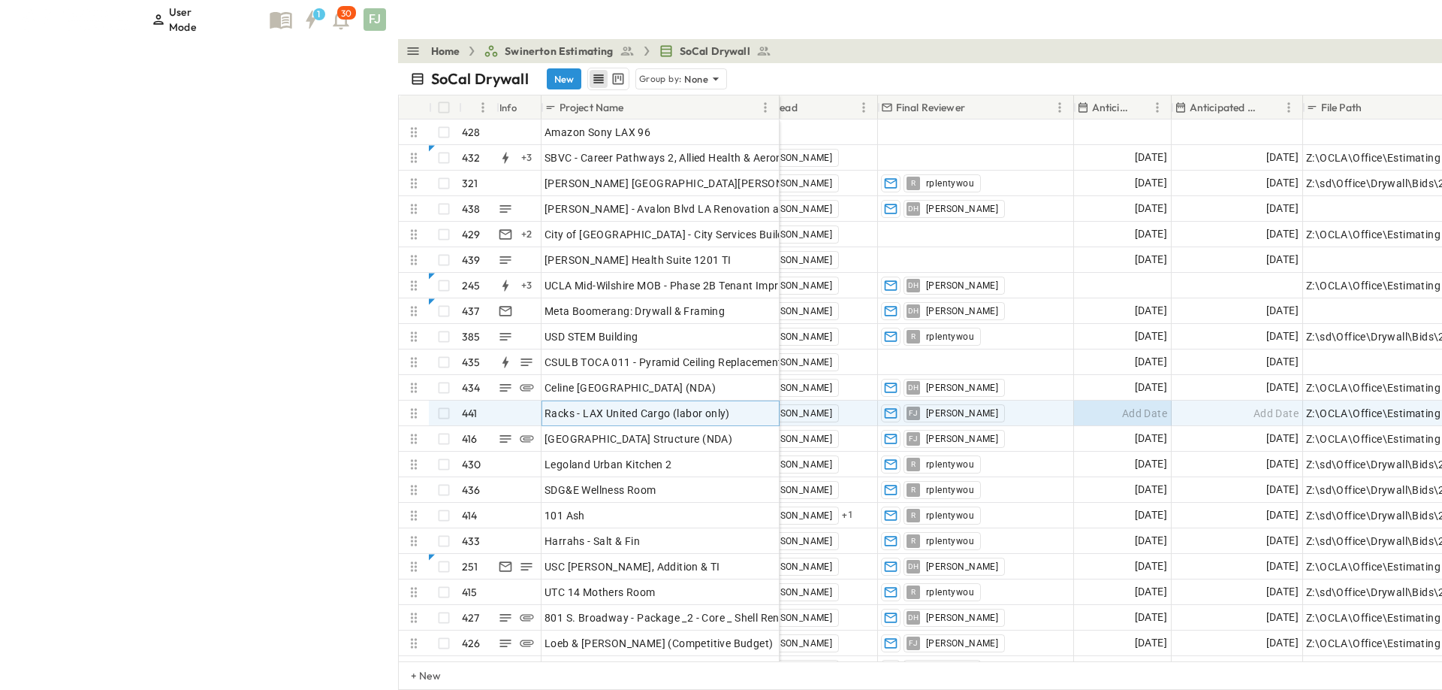
click at [410, 74] on div "SoCal Drywall New Group by: None" at bounding box center [1040, 79] width 1260 height 23
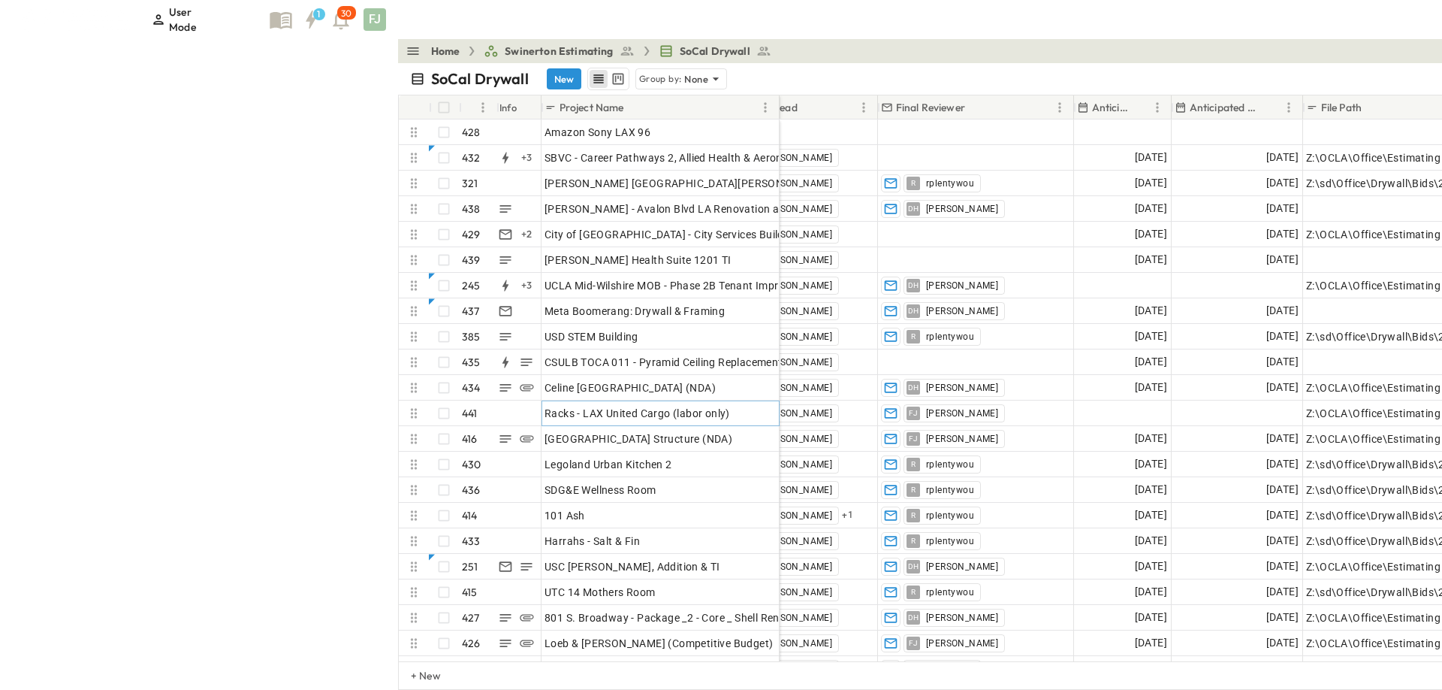
click at [410, 68] on div "SoCal Drywall New Group by: None" at bounding box center [1040, 79] width 1260 height 23
click at [617, 39] on div "Home Swinerton Estimating SoCal Drywall + 21 MR GG HT JG AJ [PERSON_NAME] DH Sh…" at bounding box center [1119, 51] width 1442 height 24
click at [539, 71] on div "SoCal Drywall New Group by: None" at bounding box center [1040, 79] width 1260 height 23
click at [732, 402] on div "OPEN" at bounding box center [755, 411] width 47 height 18
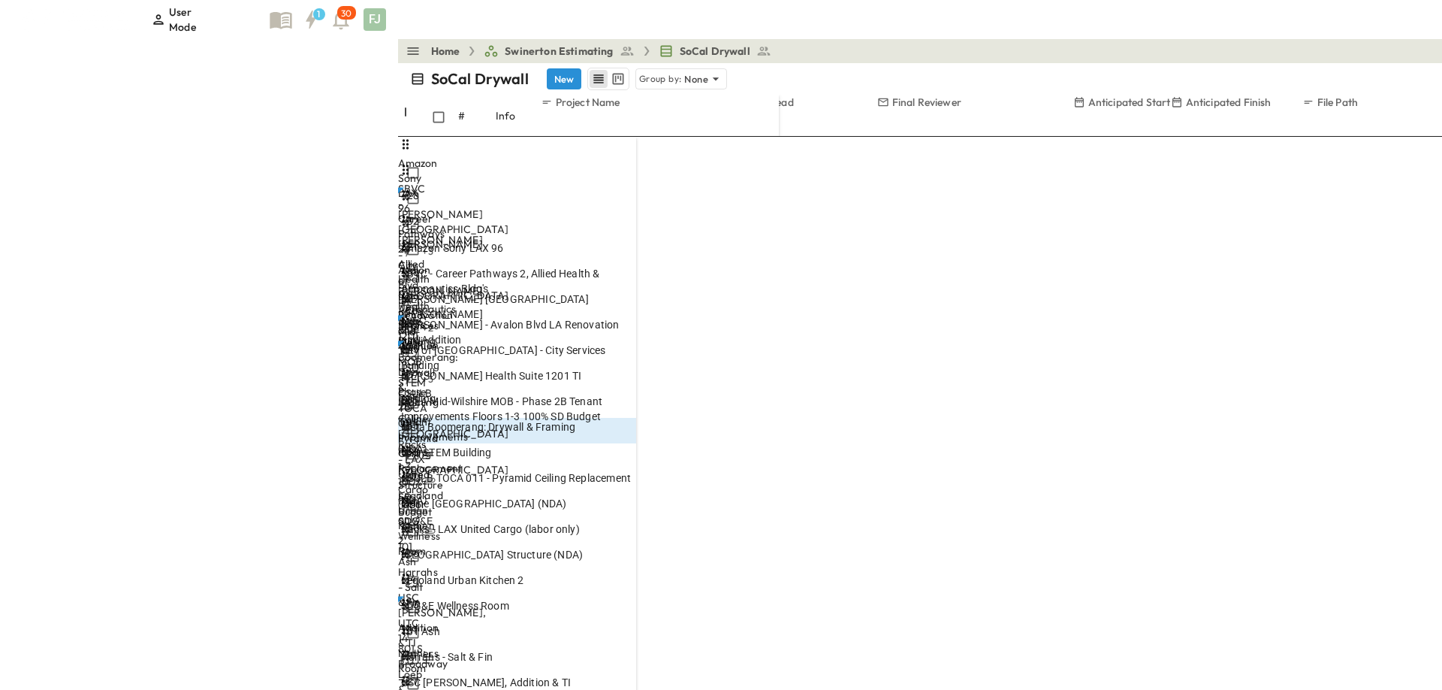
click at [1319, 190] on p "Link Existing Email" at bounding box center [1343, 191] width 129 height 15
type input "*******"
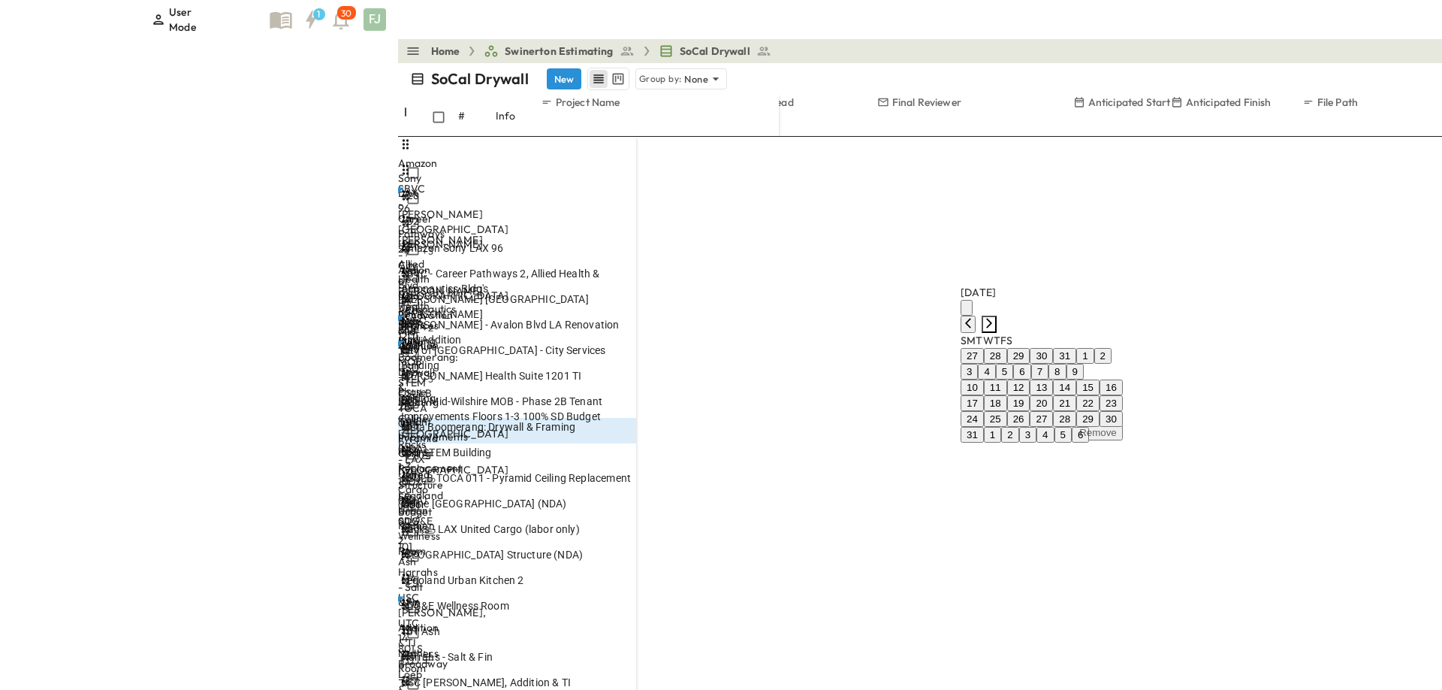
click at [992, 318] on icon "Next month" at bounding box center [989, 323] width 6 height 10
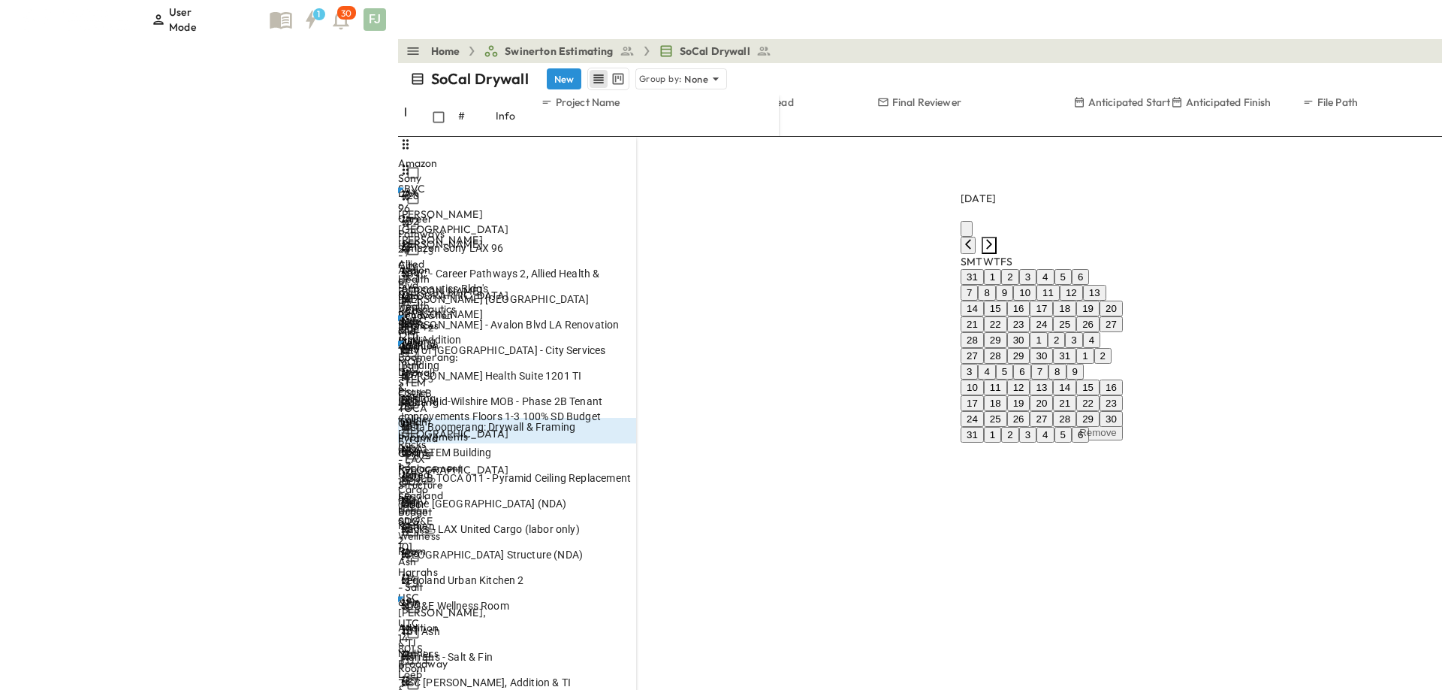
click at [992, 239] on icon "Next month" at bounding box center [989, 244] width 6 height 10
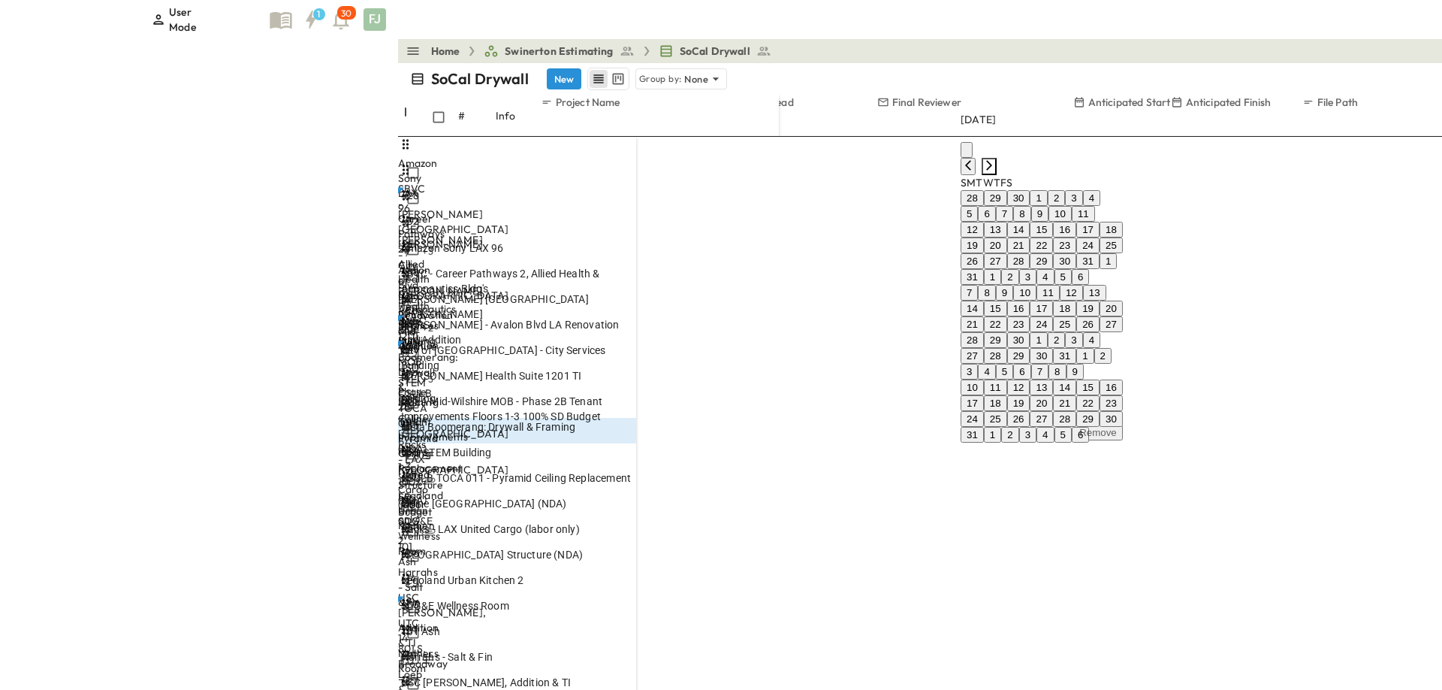
click at [992, 170] on icon "Next month" at bounding box center [989, 165] width 6 height 10
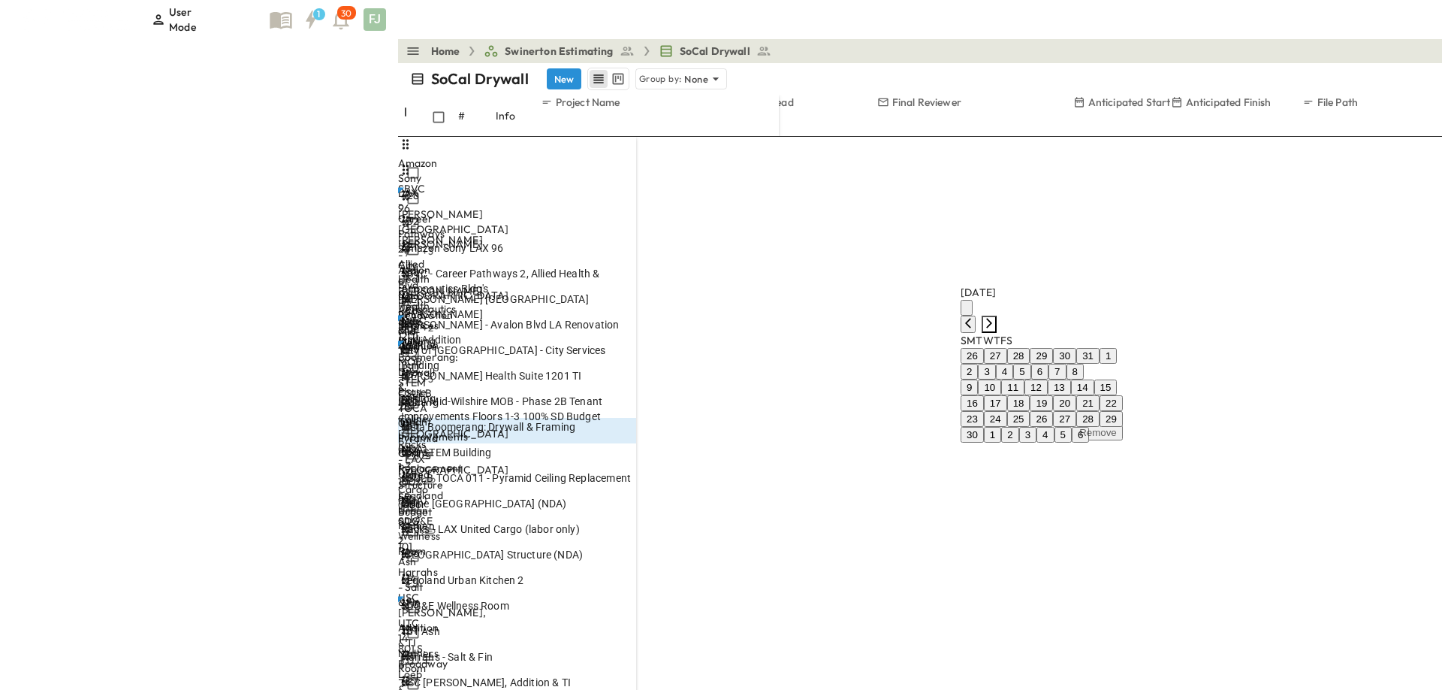
click at [992, 318] on icon "Next month" at bounding box center [989, 323] width 6 height 10
click at [992, 334] on icon "Next month" at bounding box center [989, 339] width 6 height 10
click at [1053, 395] on button "14" at bounding box center [1041, 403] width 23 height 16
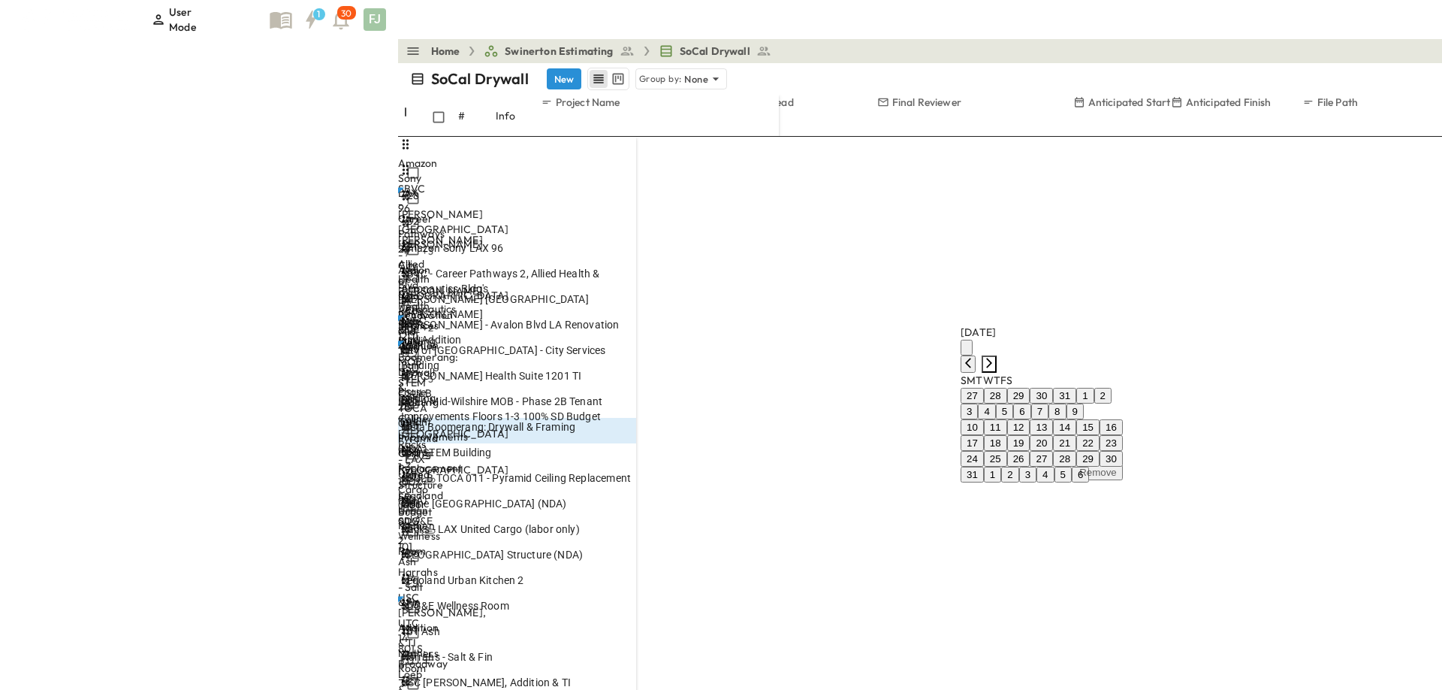
click at [995, 357] on icon "Next month" at bounding box center [989, 363] width 12 height 12
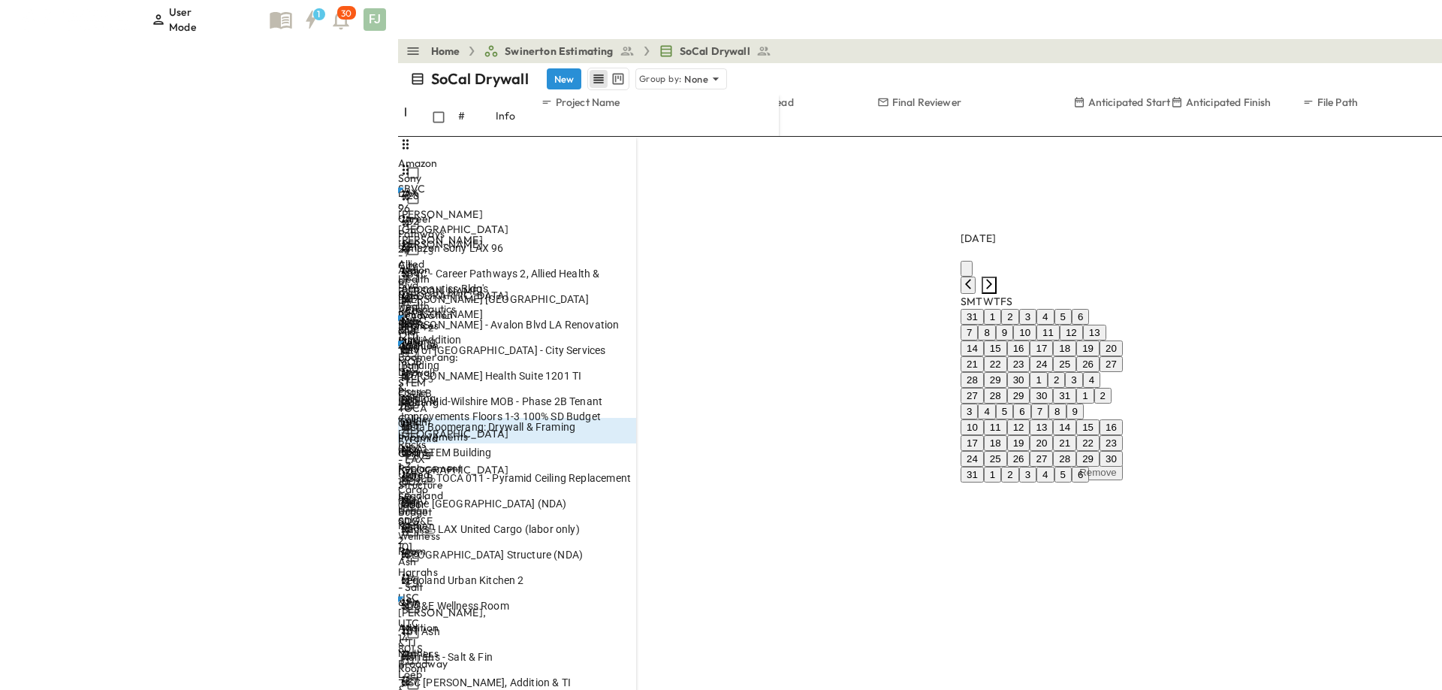
click at [995, 278] on icon "Next month" at bounding box center [989, 284] width 12 height 12
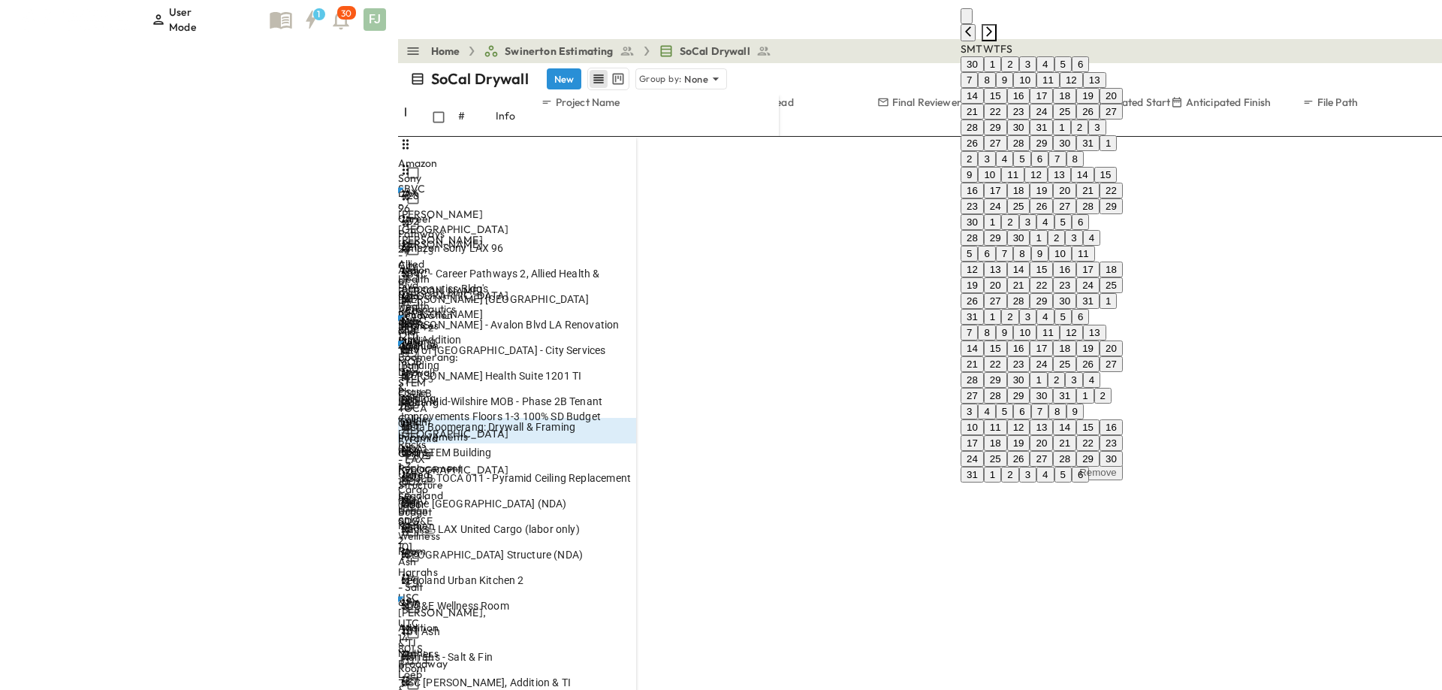
click at [995, 38] on icon "Next month" at bounding box center [989, 32] width 12 height 12
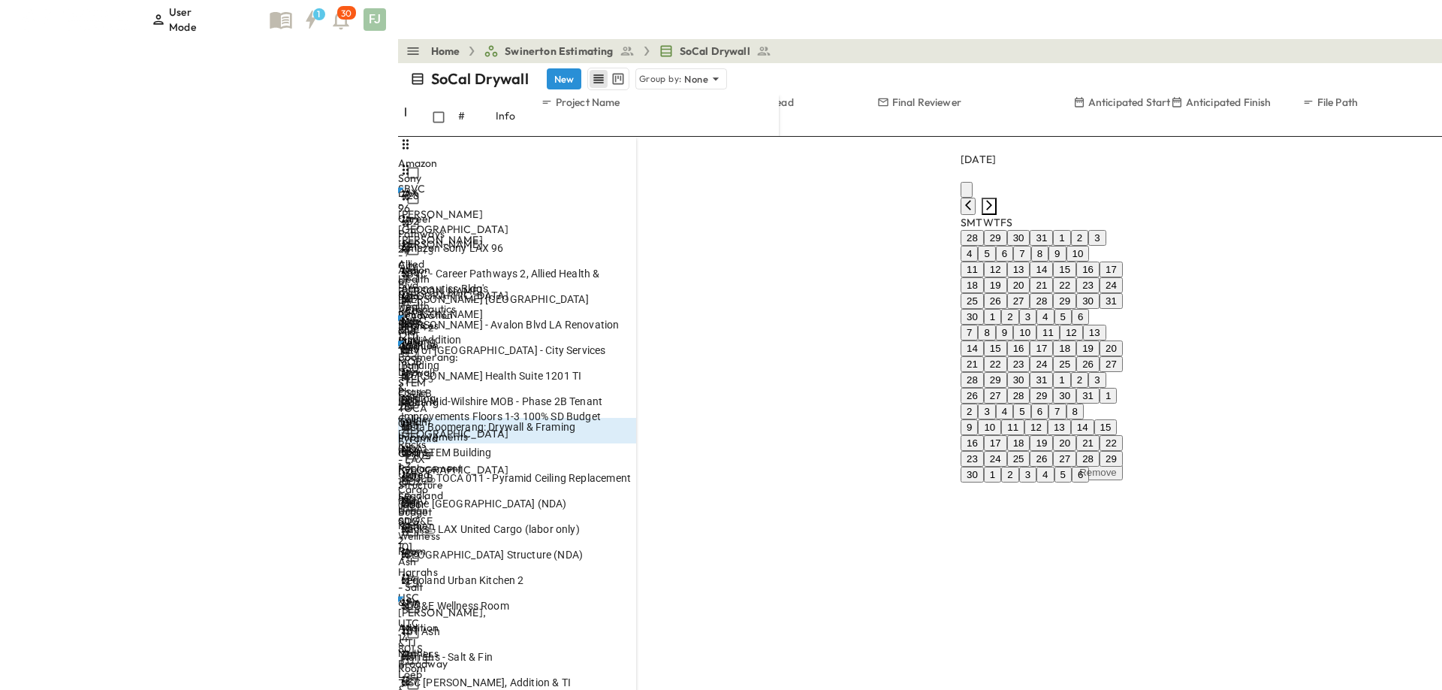
click at [995, 211] on icon "Next month" at bounding box center [989, 205] width 12 height 12
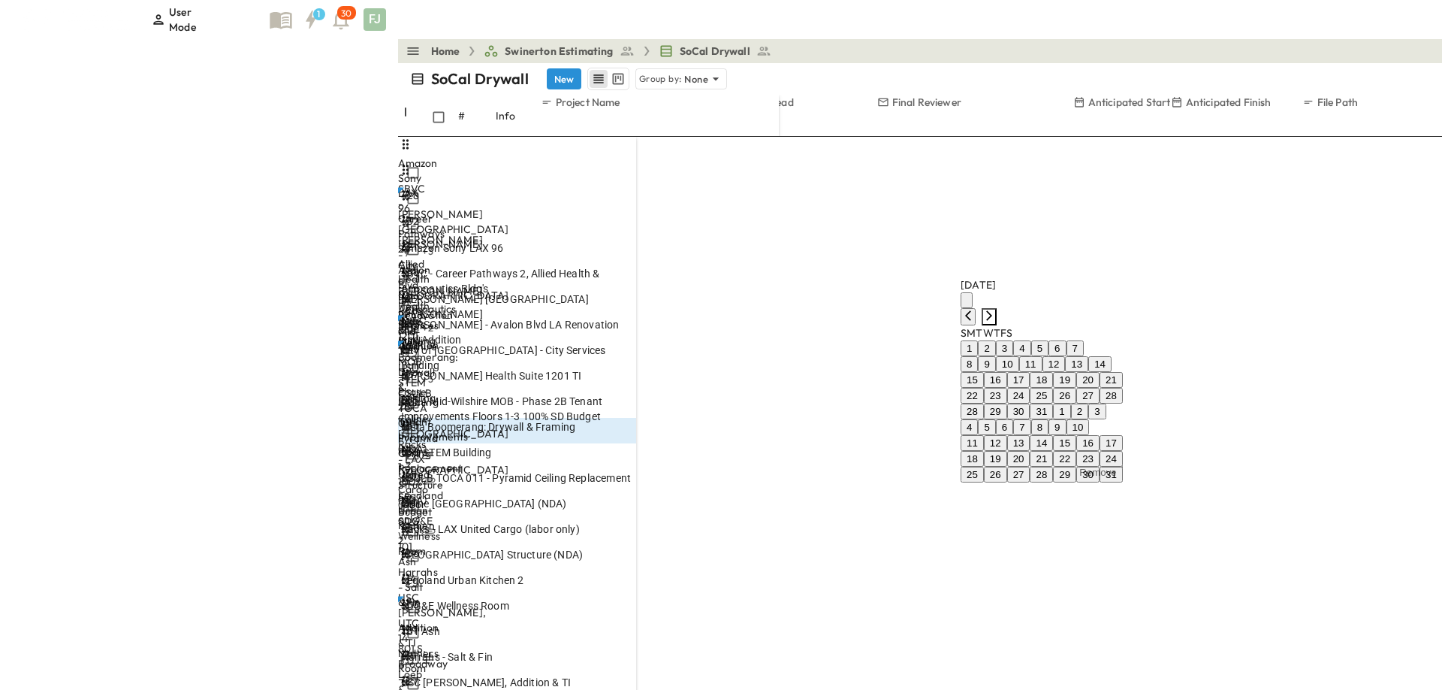
click at [995, 309] on icon "Next month" at bounding box center [989, 315] width 12 height 12
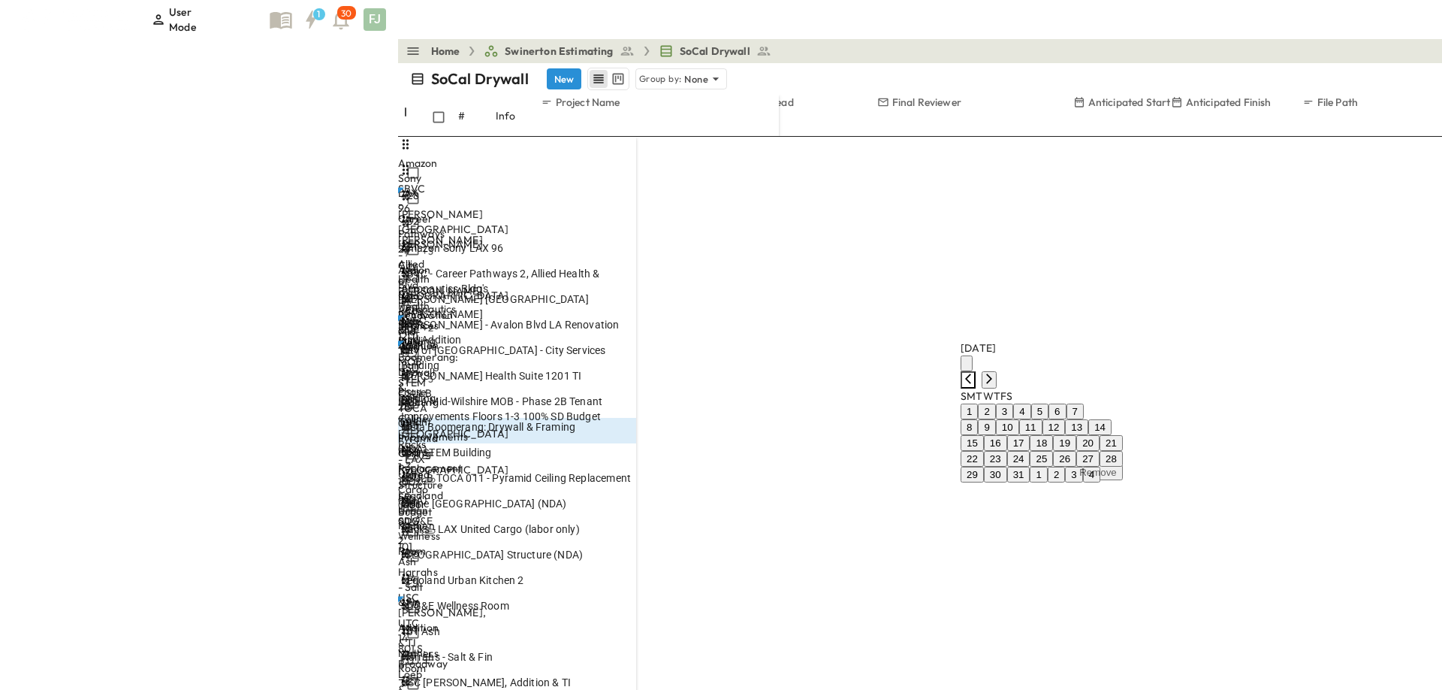
click at [974, 373] on icon "Previous month" at bounding box center [968, 379] width 12 height 12
click at [1043, 435] on button "11" at bounding box center [1030, 443] width 23 height 16
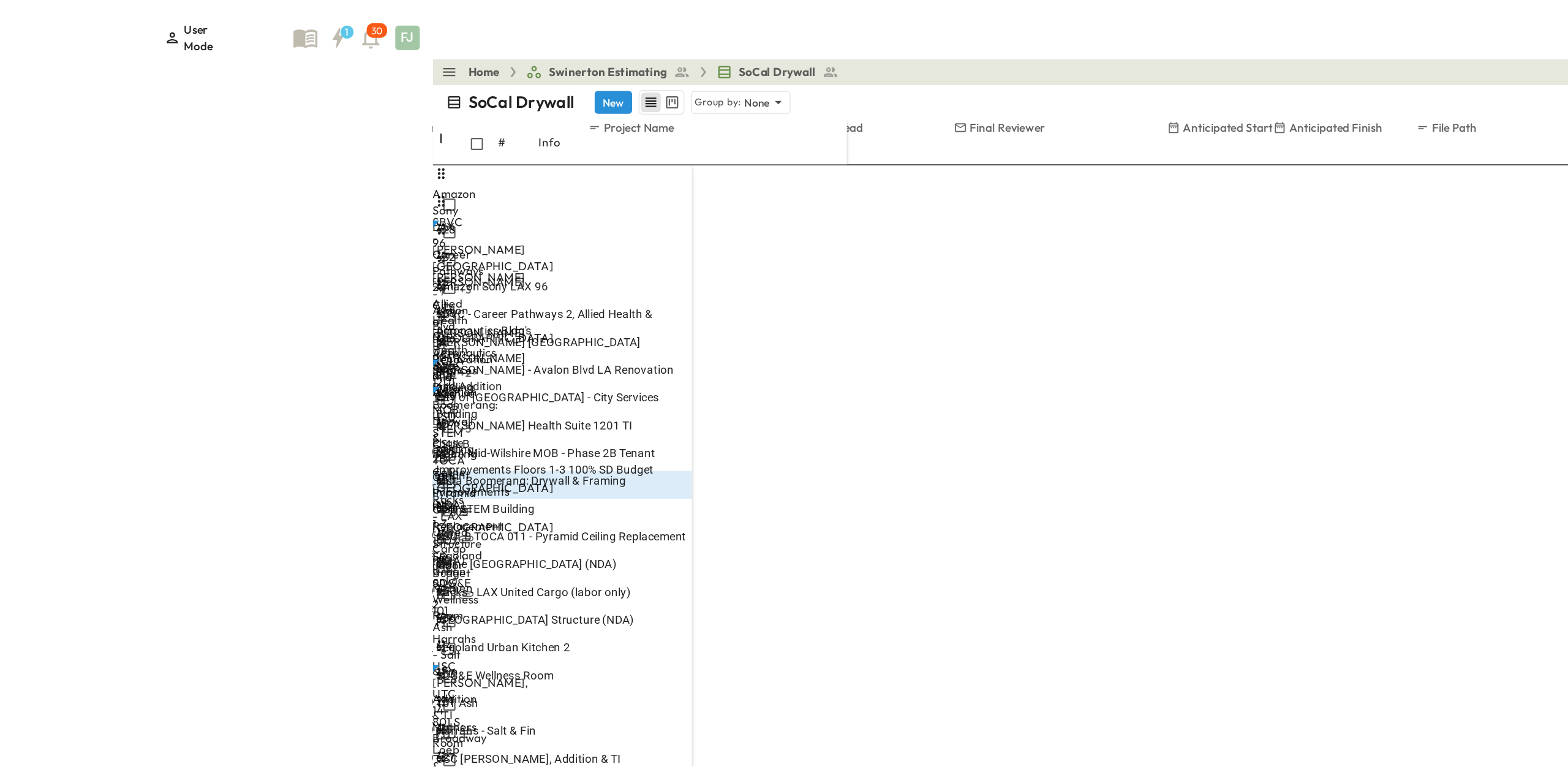
scroll to position [0, 0]
